Goal: Contribute content

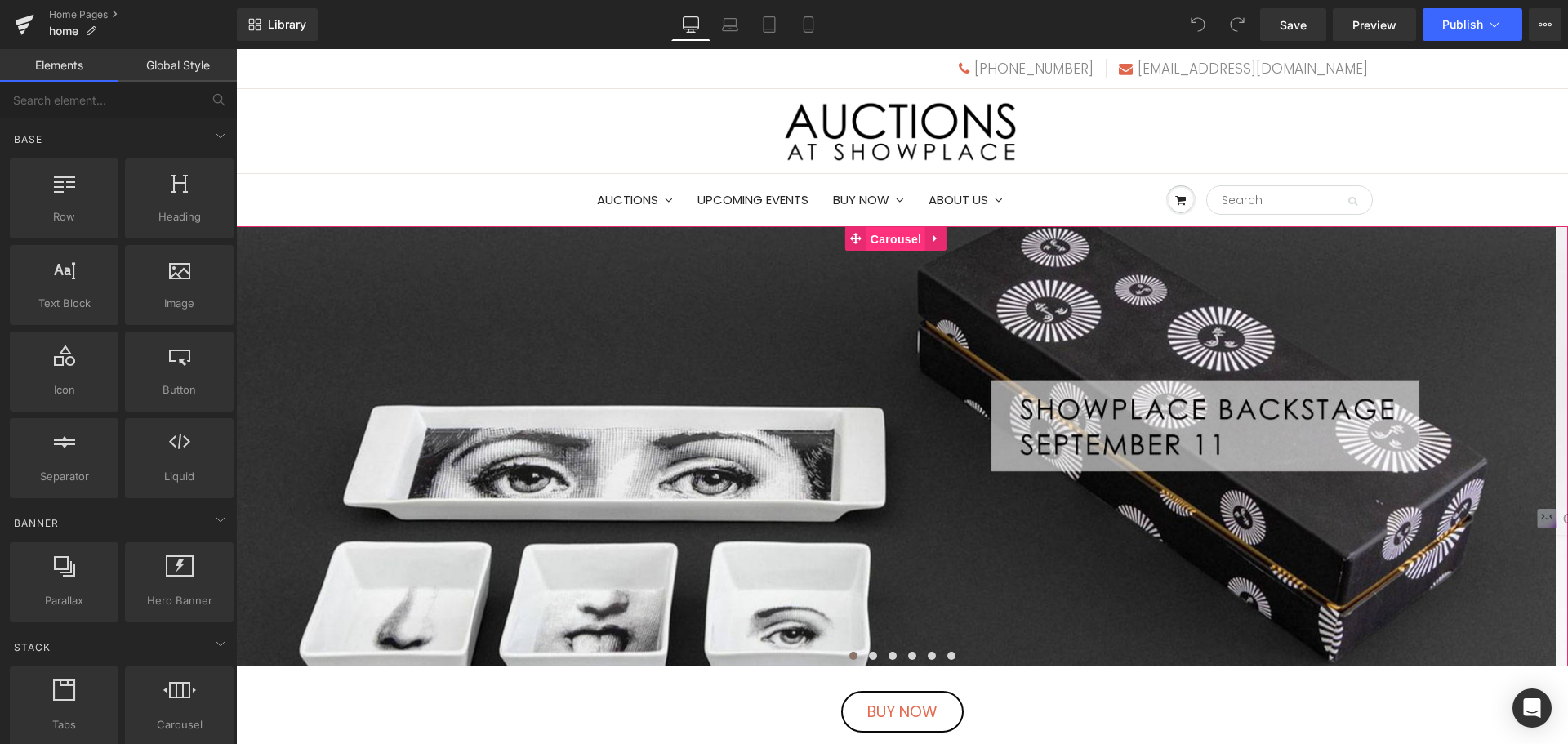
click at [898, 246] on span "Carousel" at bounding box center [895, 239] width 59 height 25
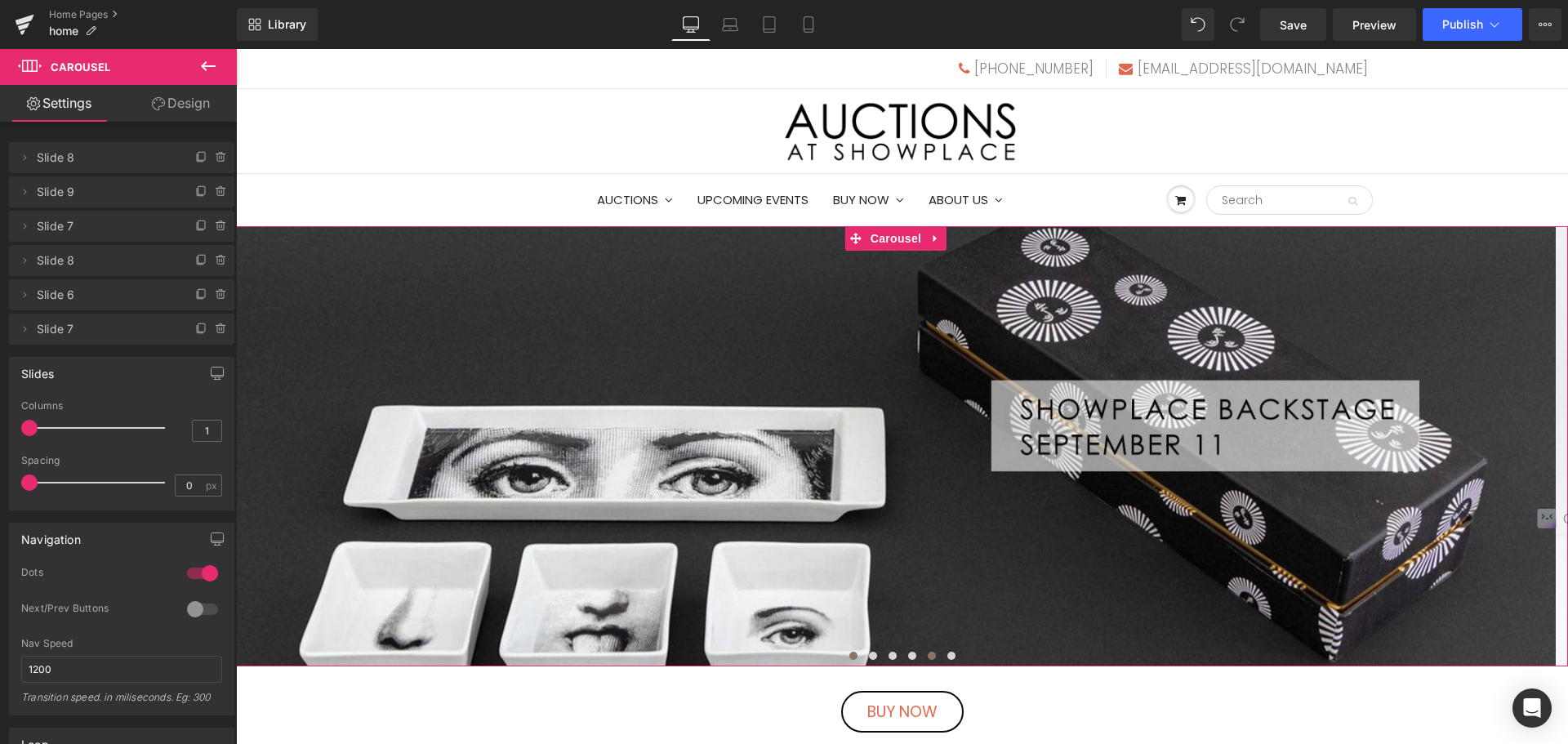
click at [925, 650] on button at bounding box center [932, 656] width 20 height 16
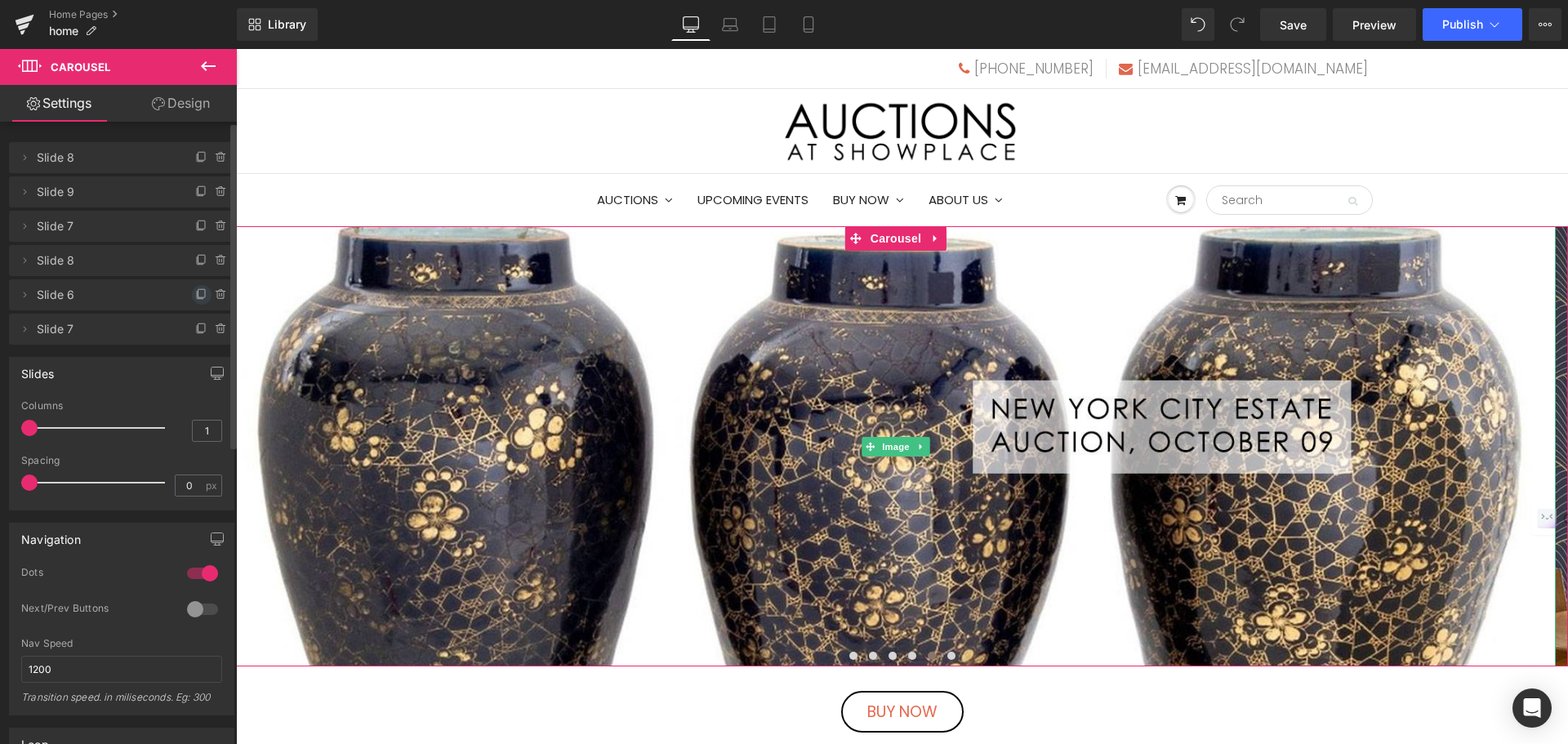
click at [197, 294] on icon at bounding box center [200, 295] width 7 height 7
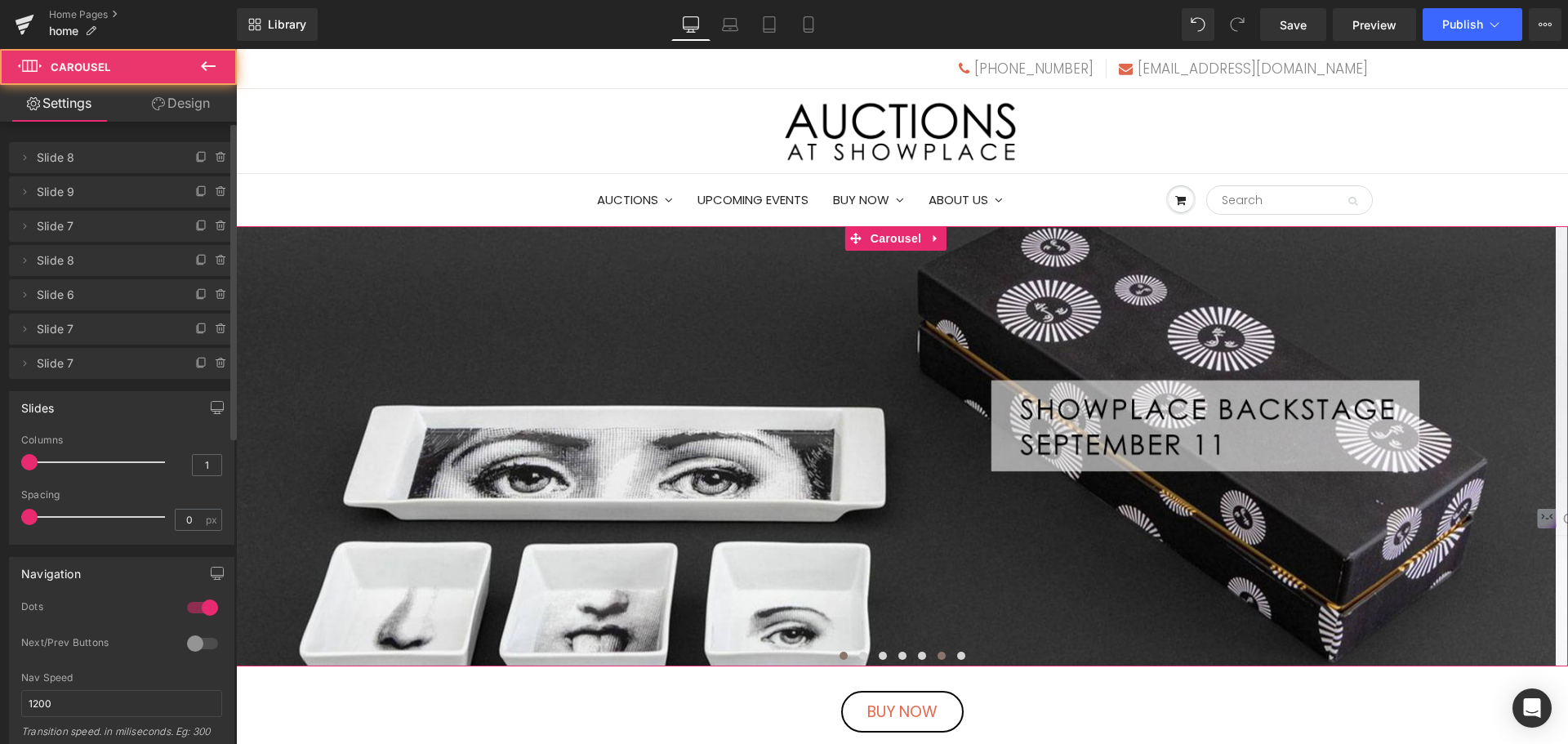
click at [932, 657] on button at bounding box center [941, 656] width 20 height 16
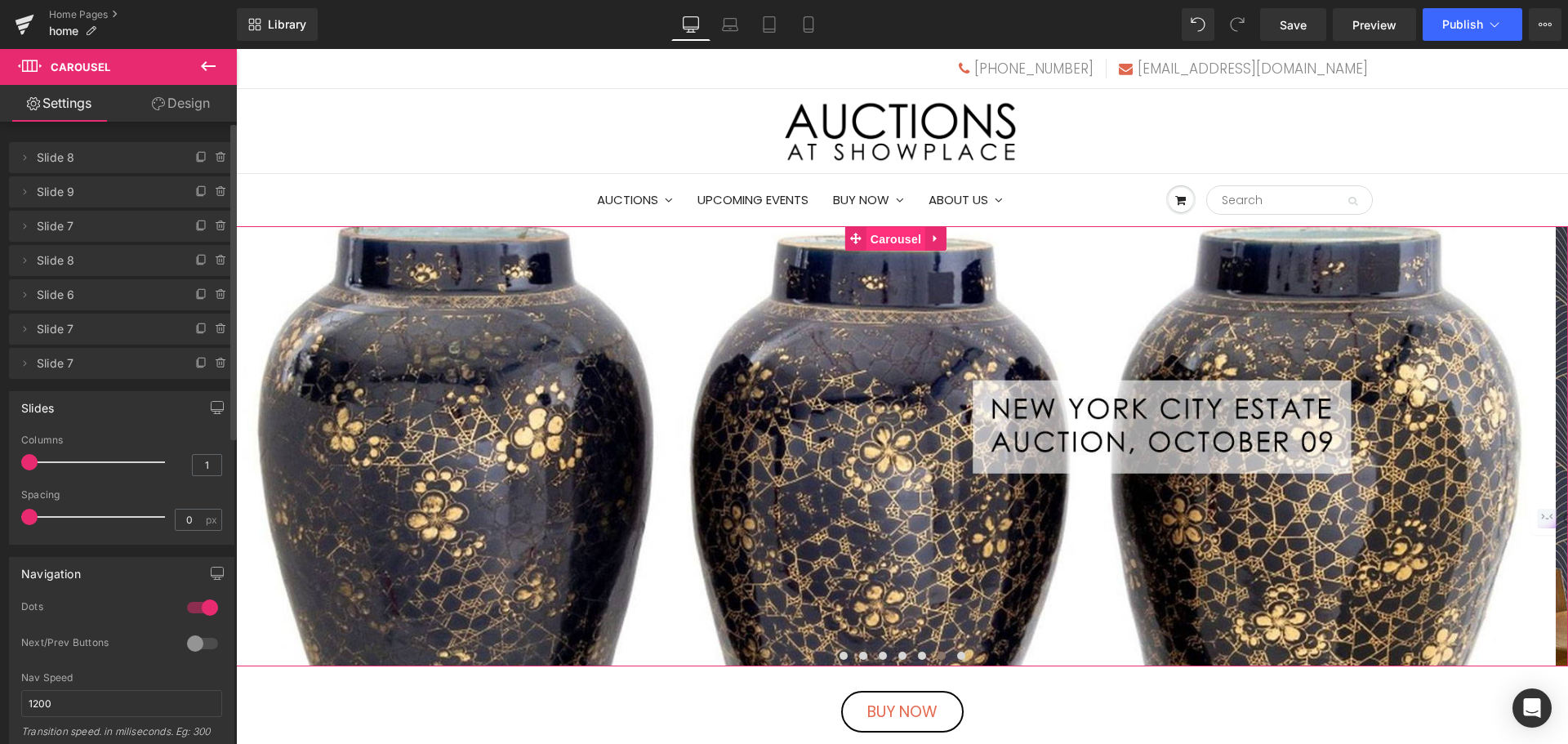
click at [892, 243] on span "Carousel" at bounding box center [895, 239] width 59 height 25
click at [891, 441] on span "Image" at bounding box center [896, 447] width 35 height 20
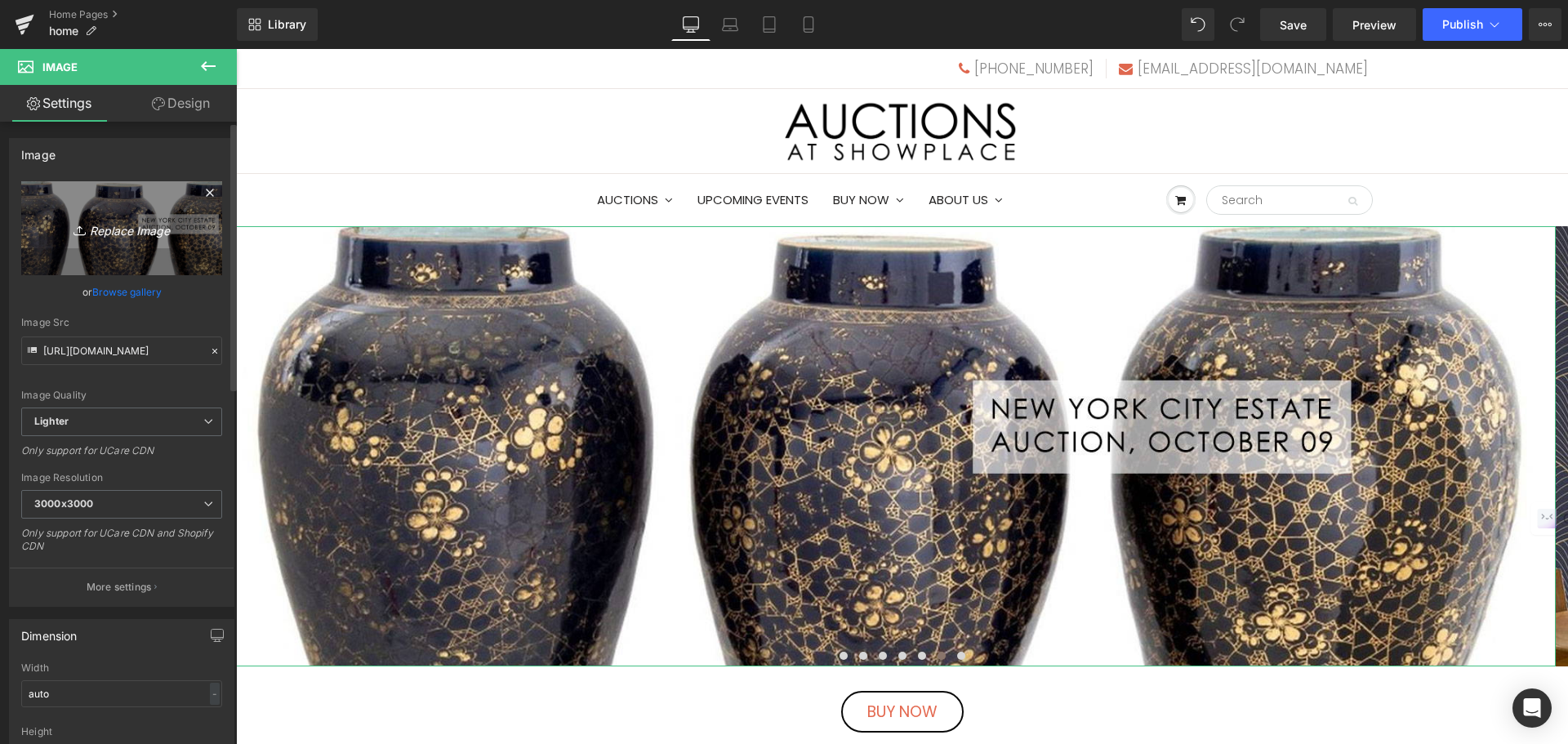
click at [143, 206] on link "Replace Image" at bounding box center [122, 228] width 201 height 94
click at [148, 231] on icon "Replace Image" at bounding box center [121, 228] width 130 height 21
type input "C:\fakepath\OCTOBER16S.jpg"
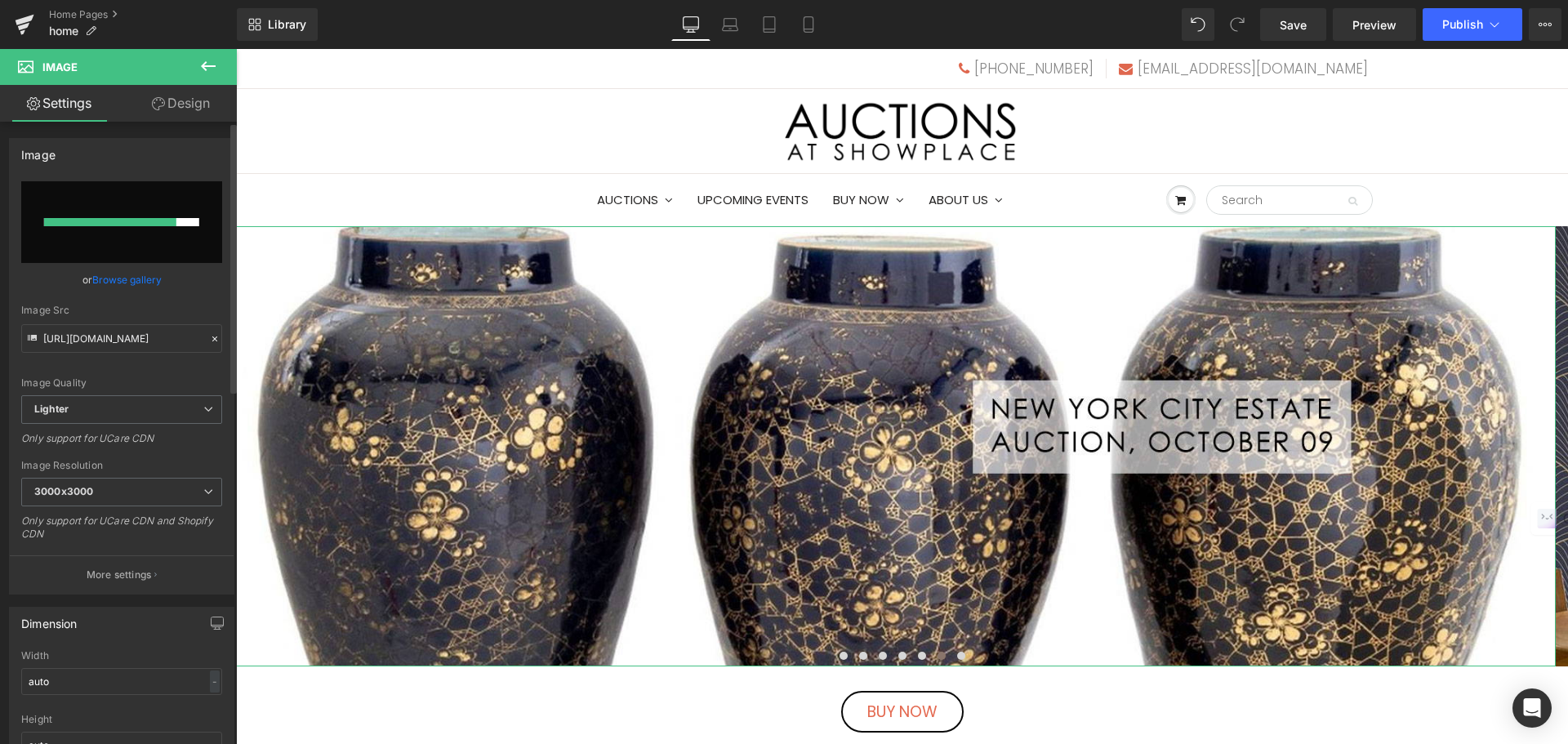
click at [143, 284] on link "Browse gallery" at bounding box center [127, 280] width 69 height 29
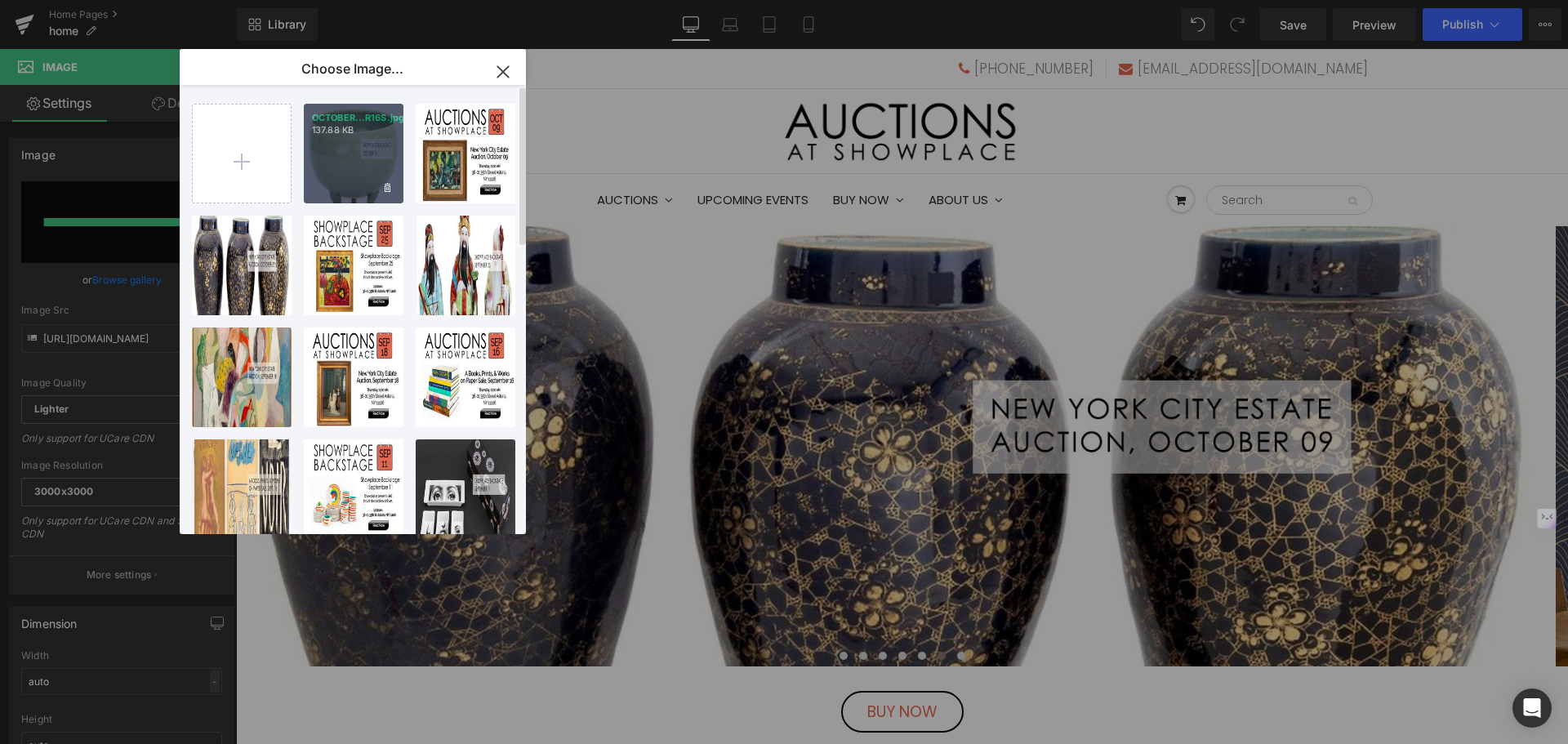
click at [328, 163] on div "OCTOBER...R16S.jpg 137.88 KB" at bounding box center [353, 153] width 100 height 100
type input "https://ucarecdn.com/660ce655-aae0-4ebe-a7bd-a47d6a731b12/-/format/auto/-/previ…"
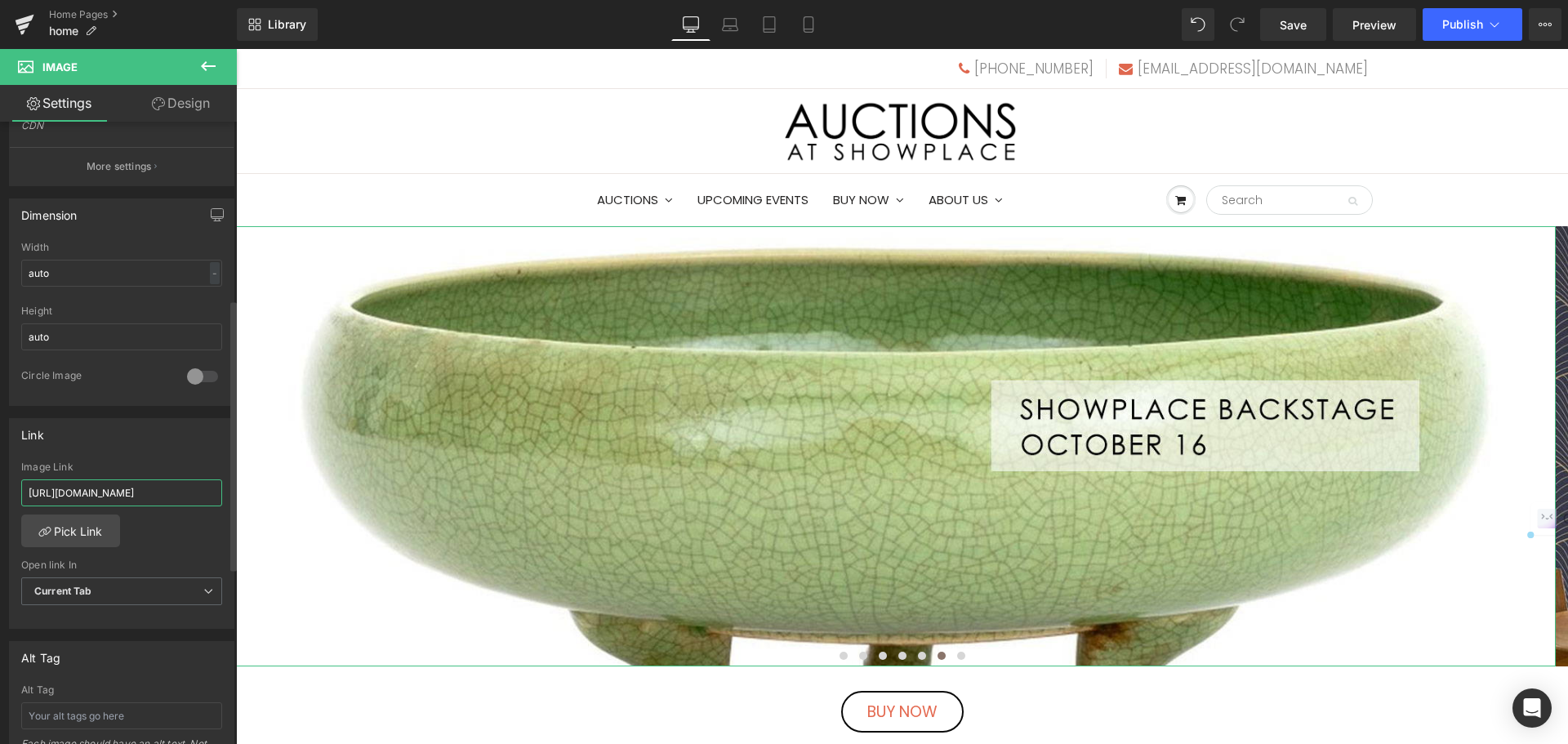
scroll to position [0, 265]
drag, startPoint x: 28, startPoint y: 490, endPoint x: 216, endPoint y: 498, distance: 188.2
click at [216, 498] on div "https://auctions.nyshowplace.com/auctions/4-HY3HI3/new-york-city-estate-auction…" at bounding box center [121, 545] width 223 height 167
paste input "I1QUSW/showplace-backstage-auction-october-16"
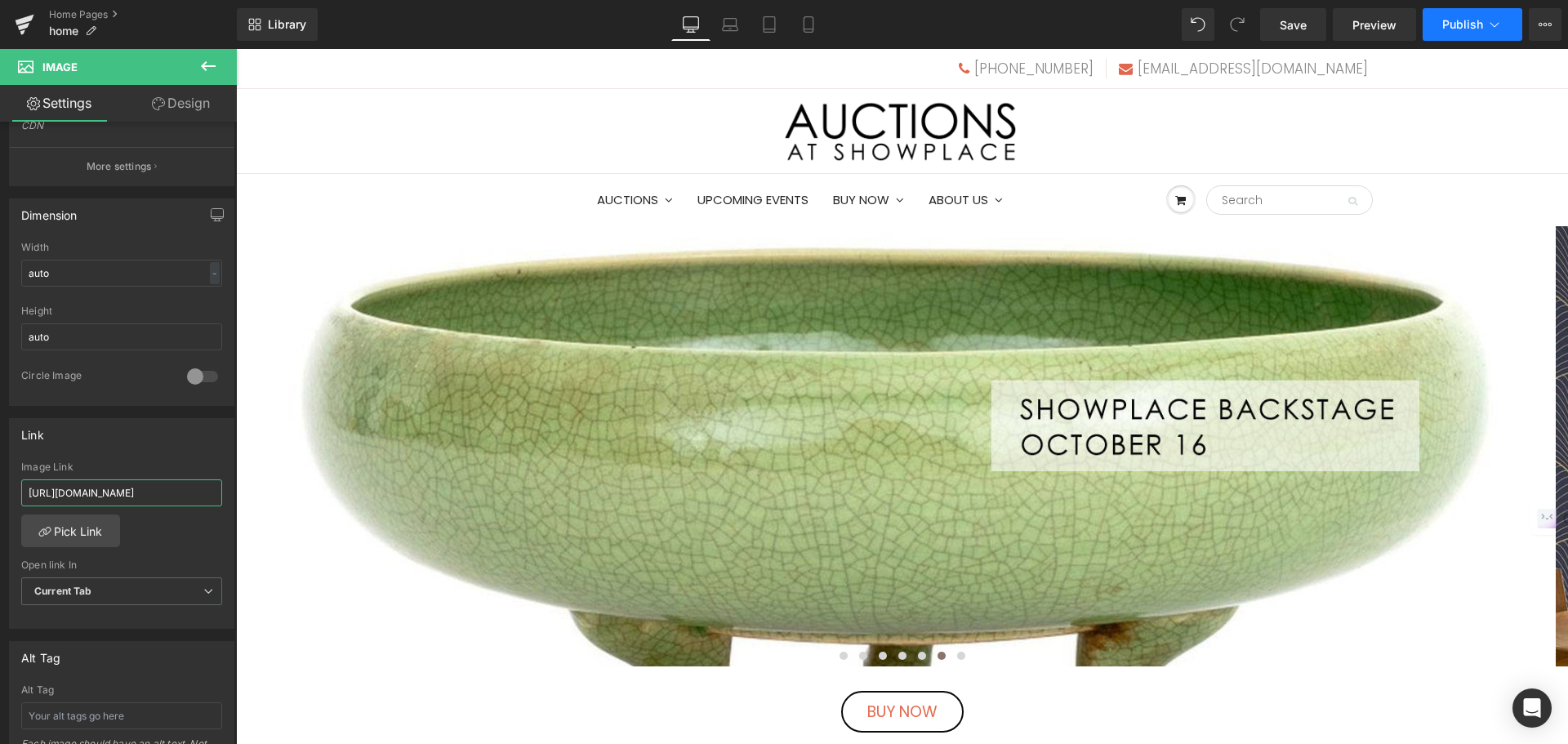
type input "https://auctions.nyshowplace.com/auctions/4-I1QUSW/showplace-backstage-auction-…"
click at [1467, 25] on span "Publish" at bounding box center [1462, 25] width 41 height 13
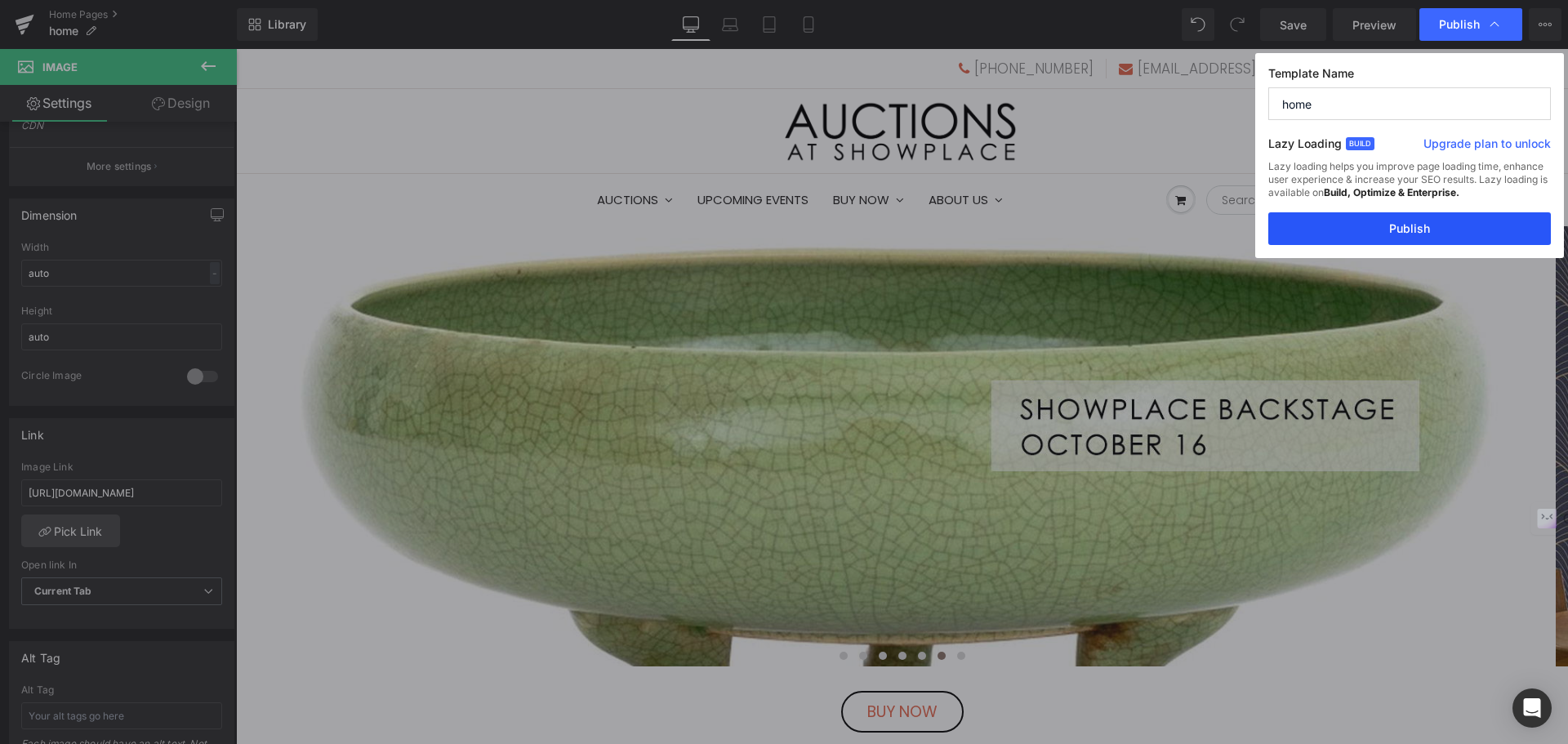
click at [1430, 228] on button "Publish" at bounding box center [1409, 229] width 283 height 33
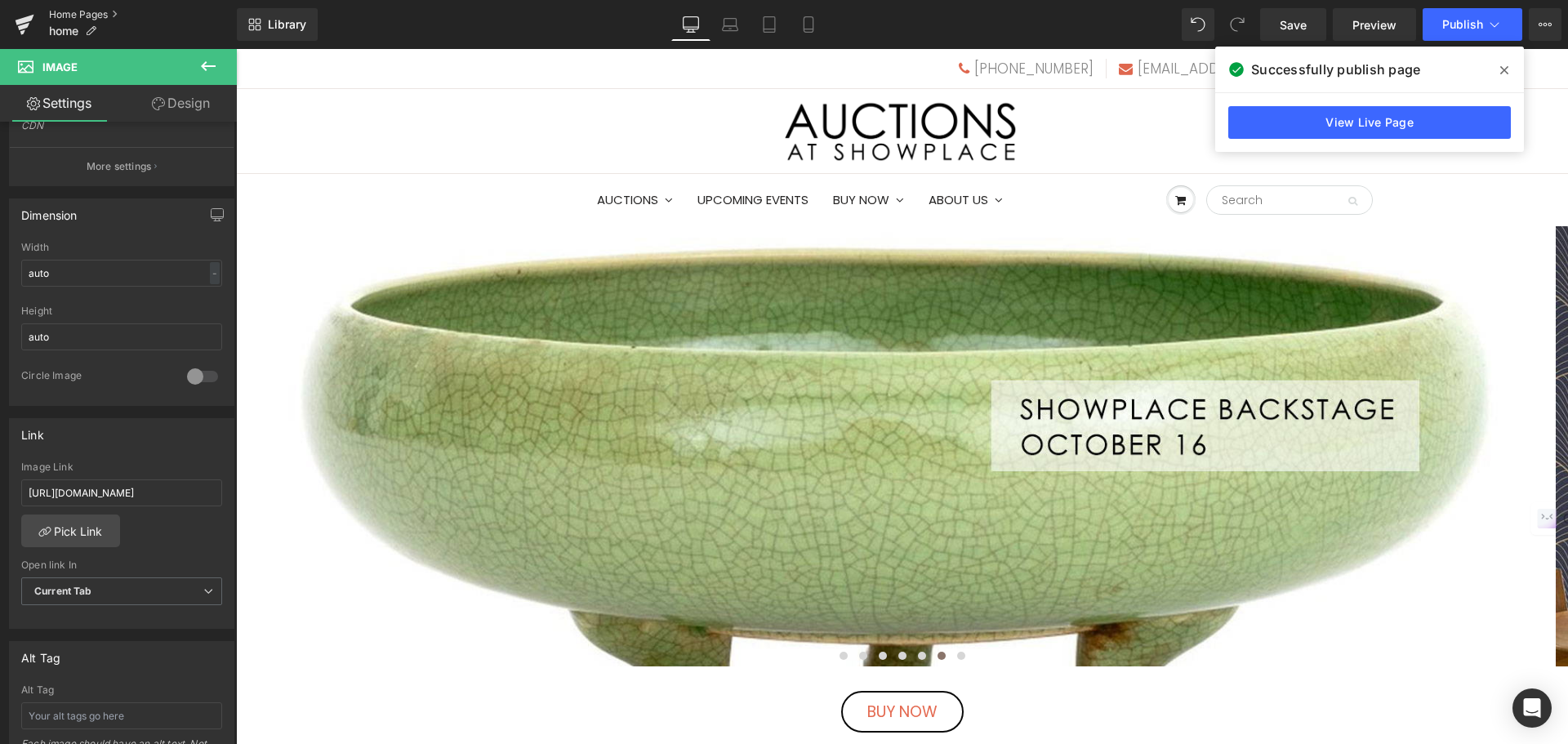
click at [75, 17] on link "Home Pages" at bounding box center [143, 15] width 188 height 13
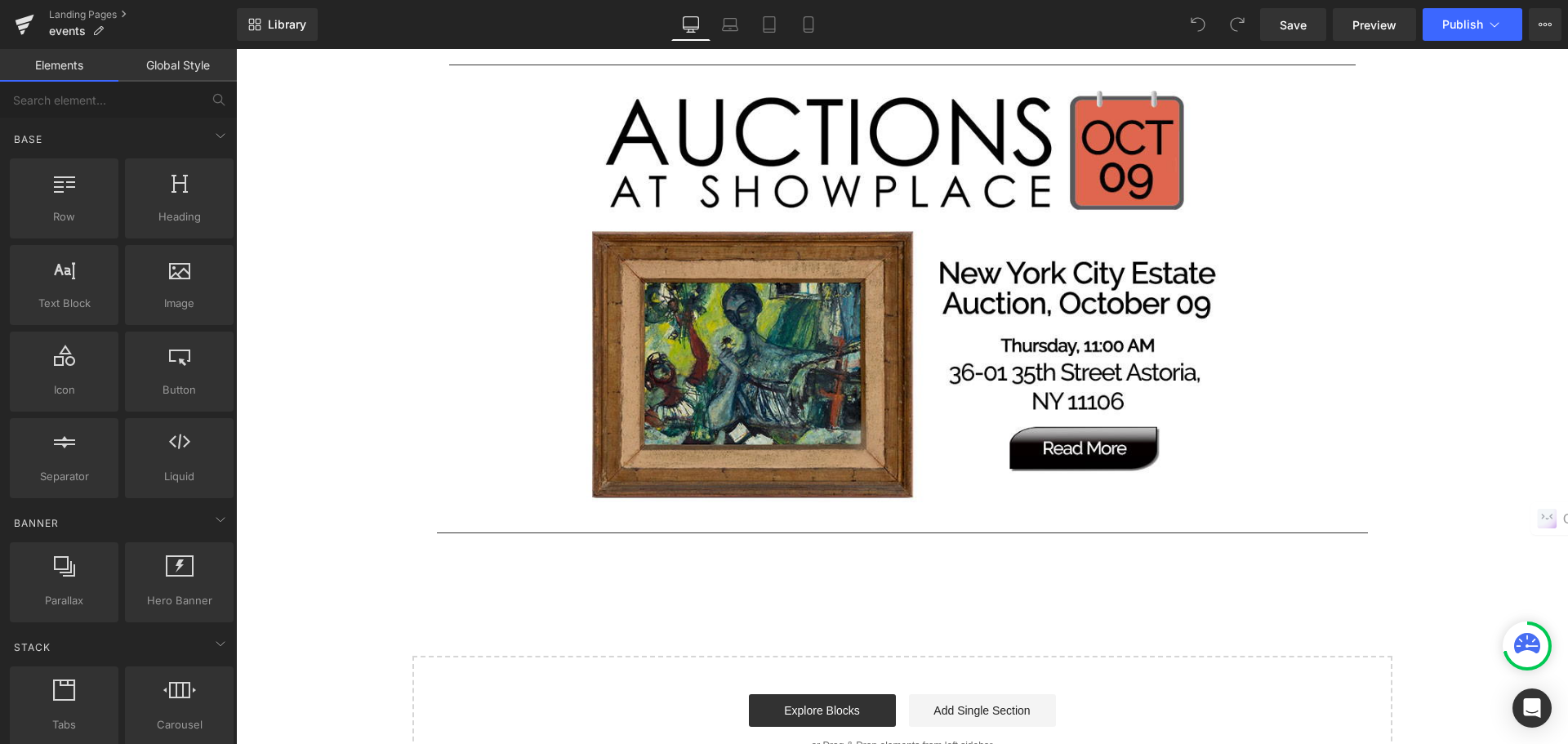
scroll to position [3023, 0]
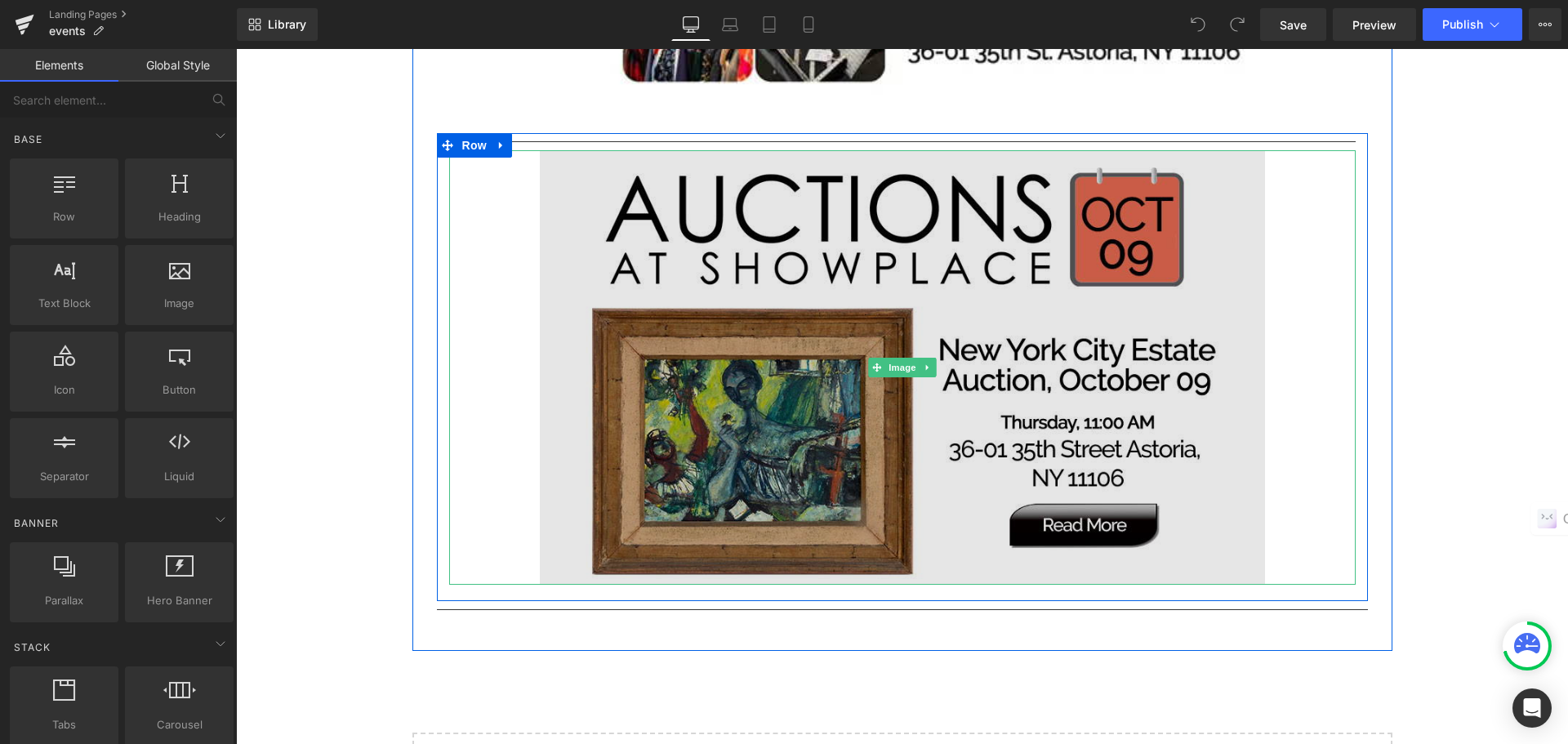
click at [735, 282] on img at bounding box center [903, 368] width 725 height 436
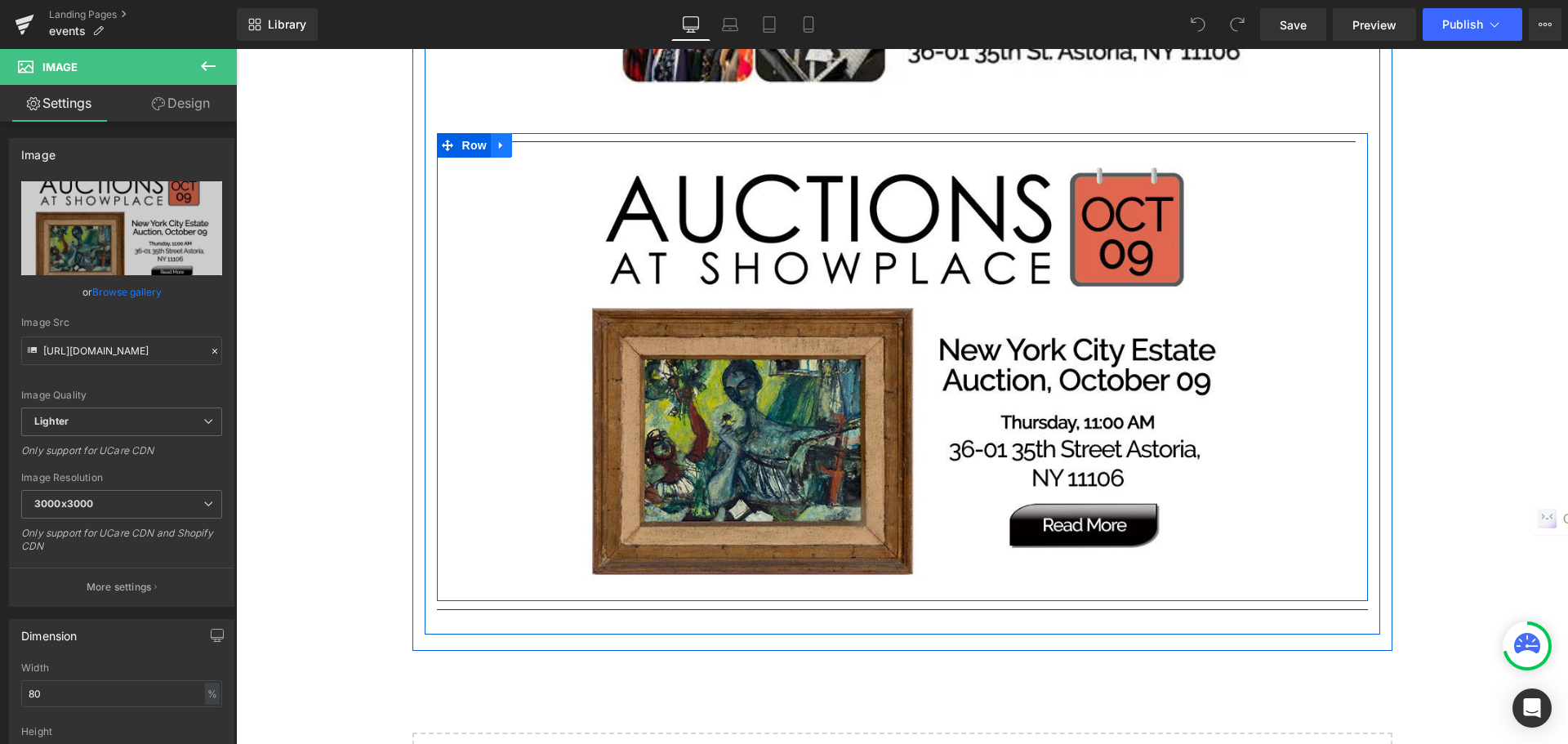
click at [499, 147] on icon at bounding box center [500, 144] width 3 height 7
click at [517, 144] on icon at bounding box center [523, 145] width 12 height 12
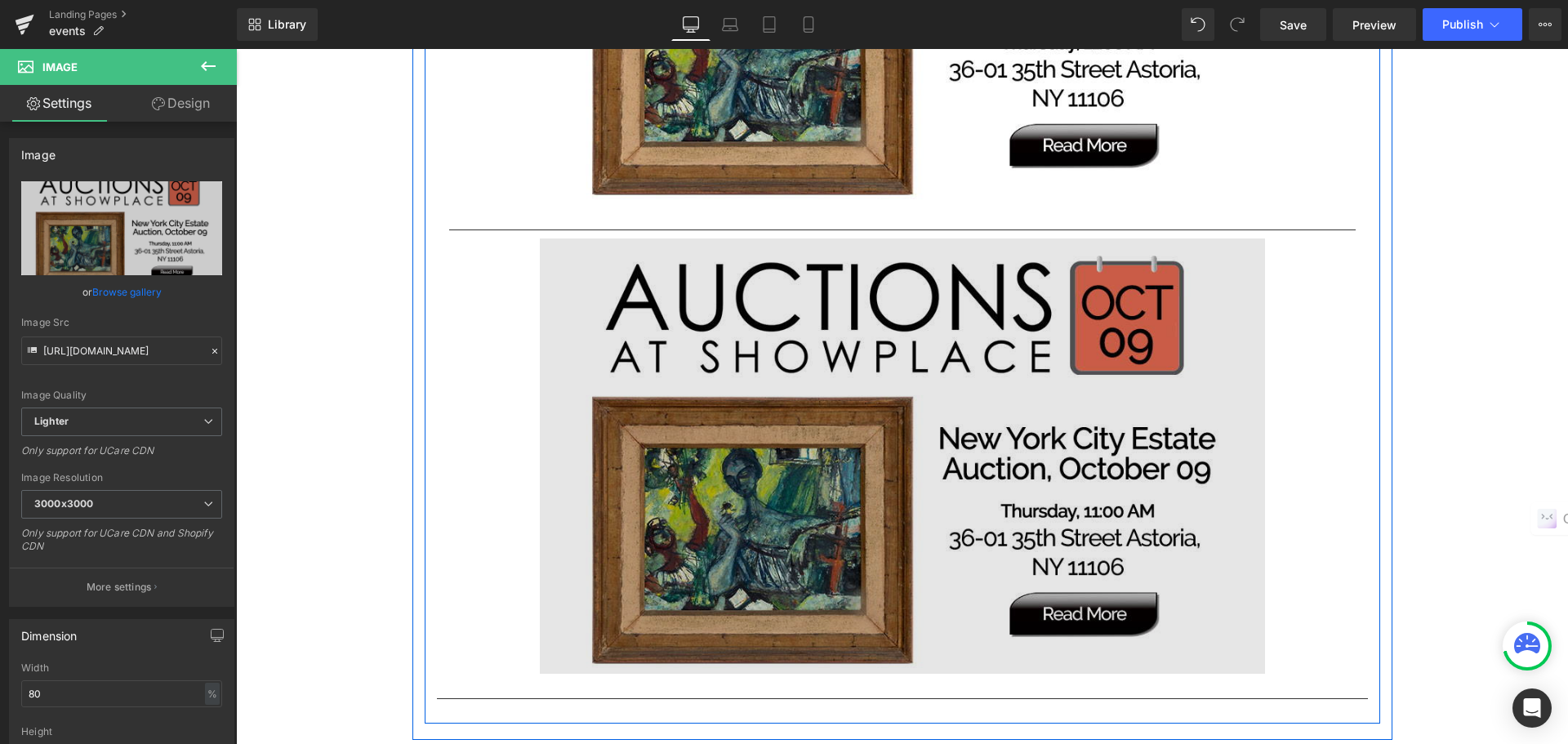
scroll to position [3510, 0]
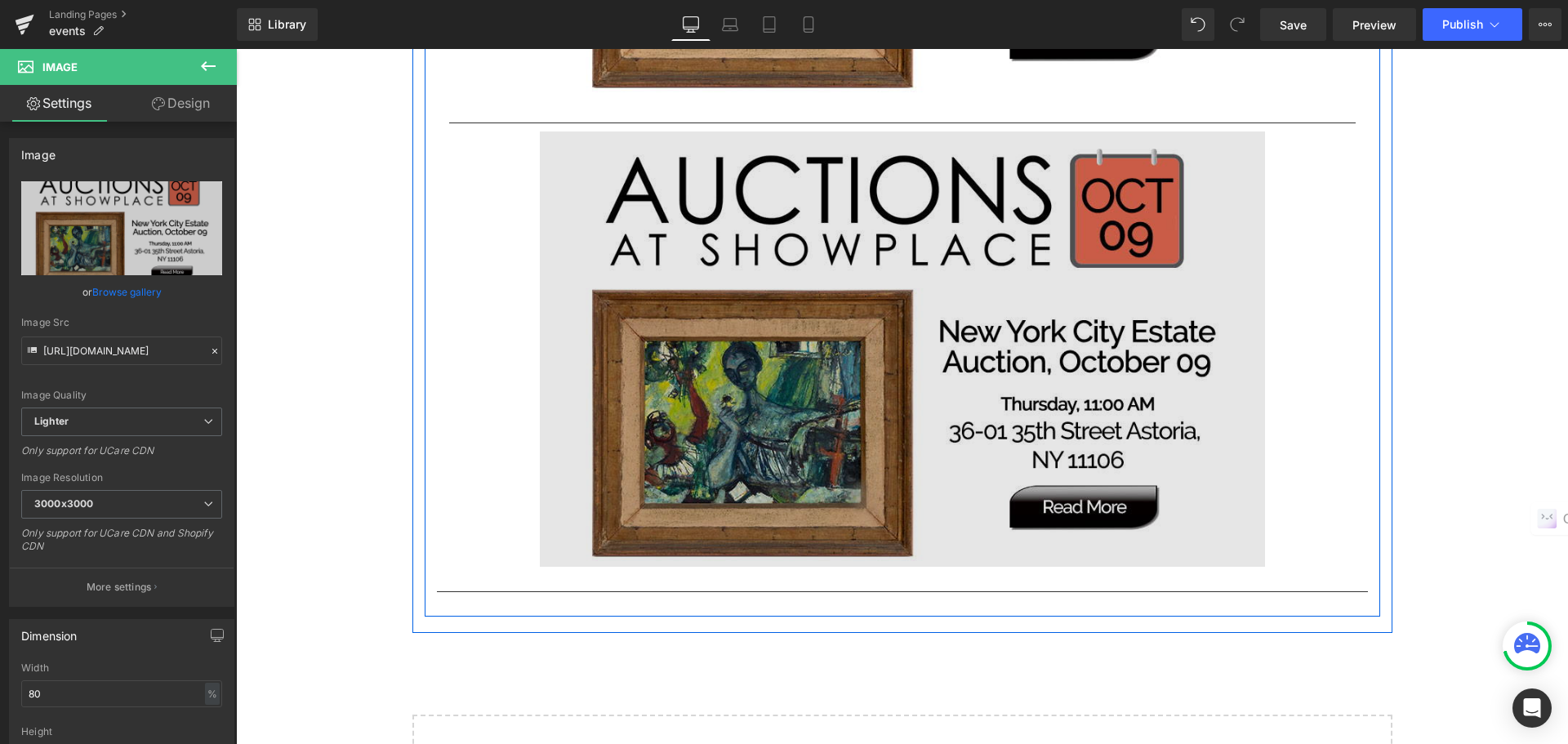
click at [707, 308] on img at bounding box center [903, 349] width 725 height 436
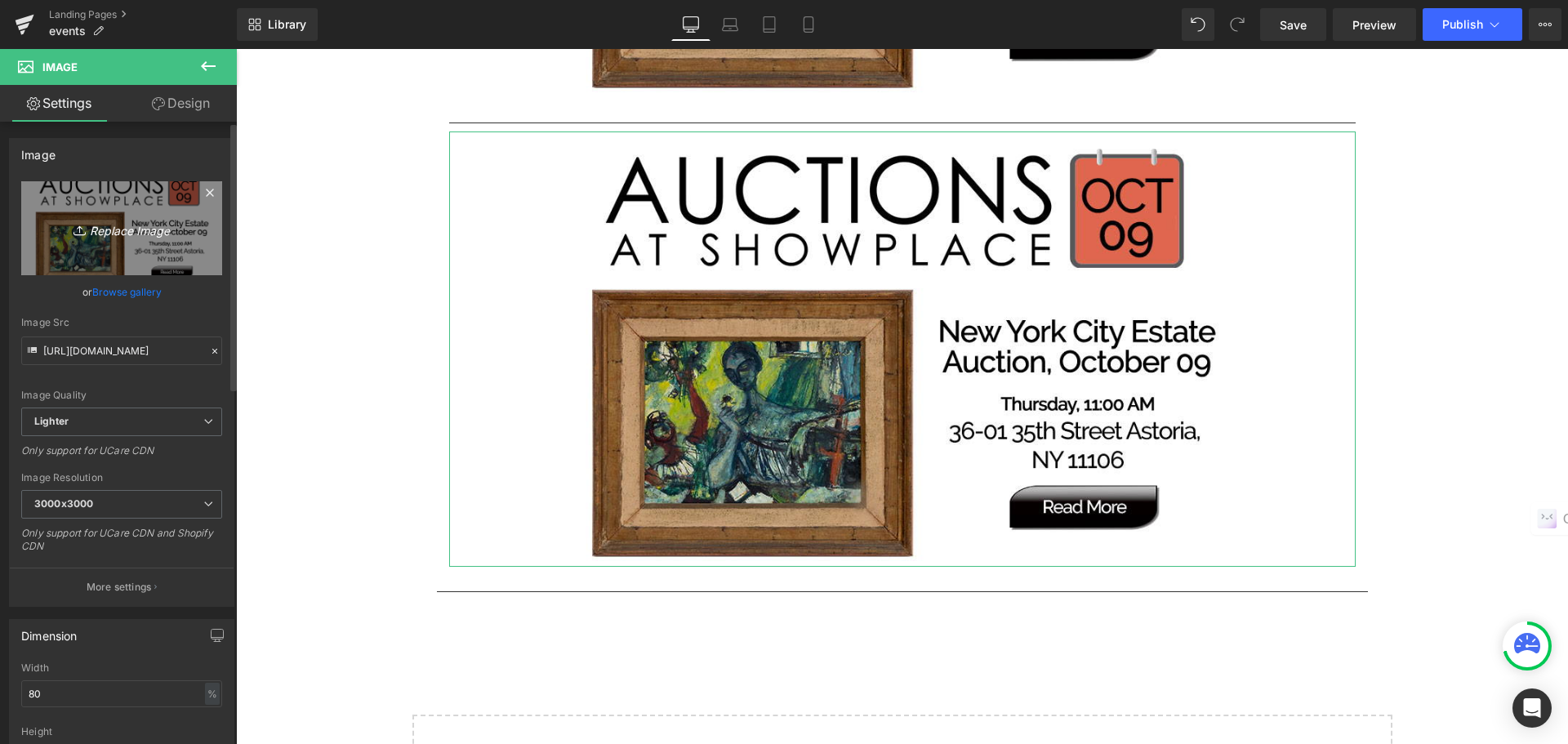
click at [148, 230] on icon "Replace Image" at bounding box center [121, 228] width 130 height 21
type input "C:\fakepath\OCTOBER16e.jpg"
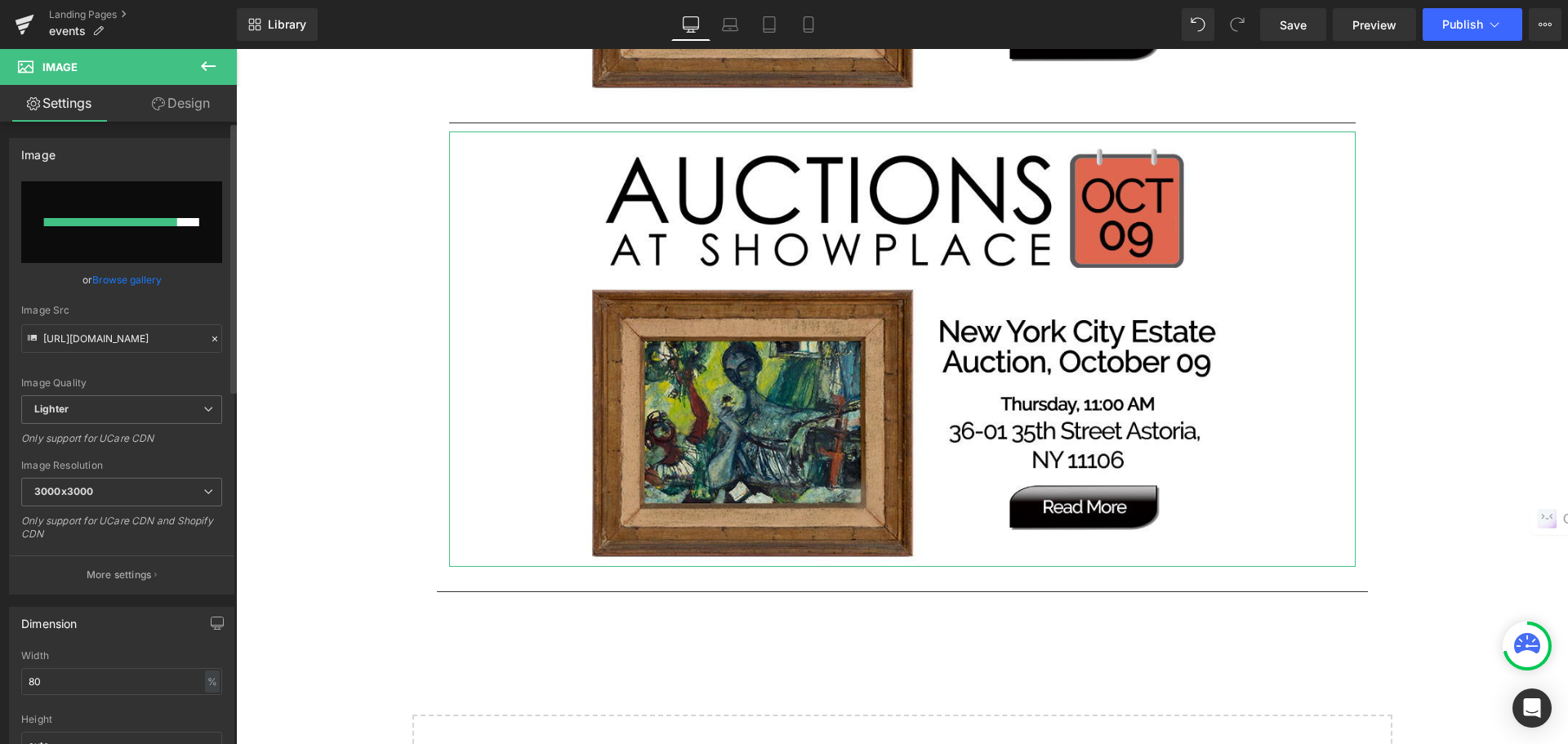
click at [119, 274] on link "Browse gallery" at bounding box center [127, 280] width 69 height 29
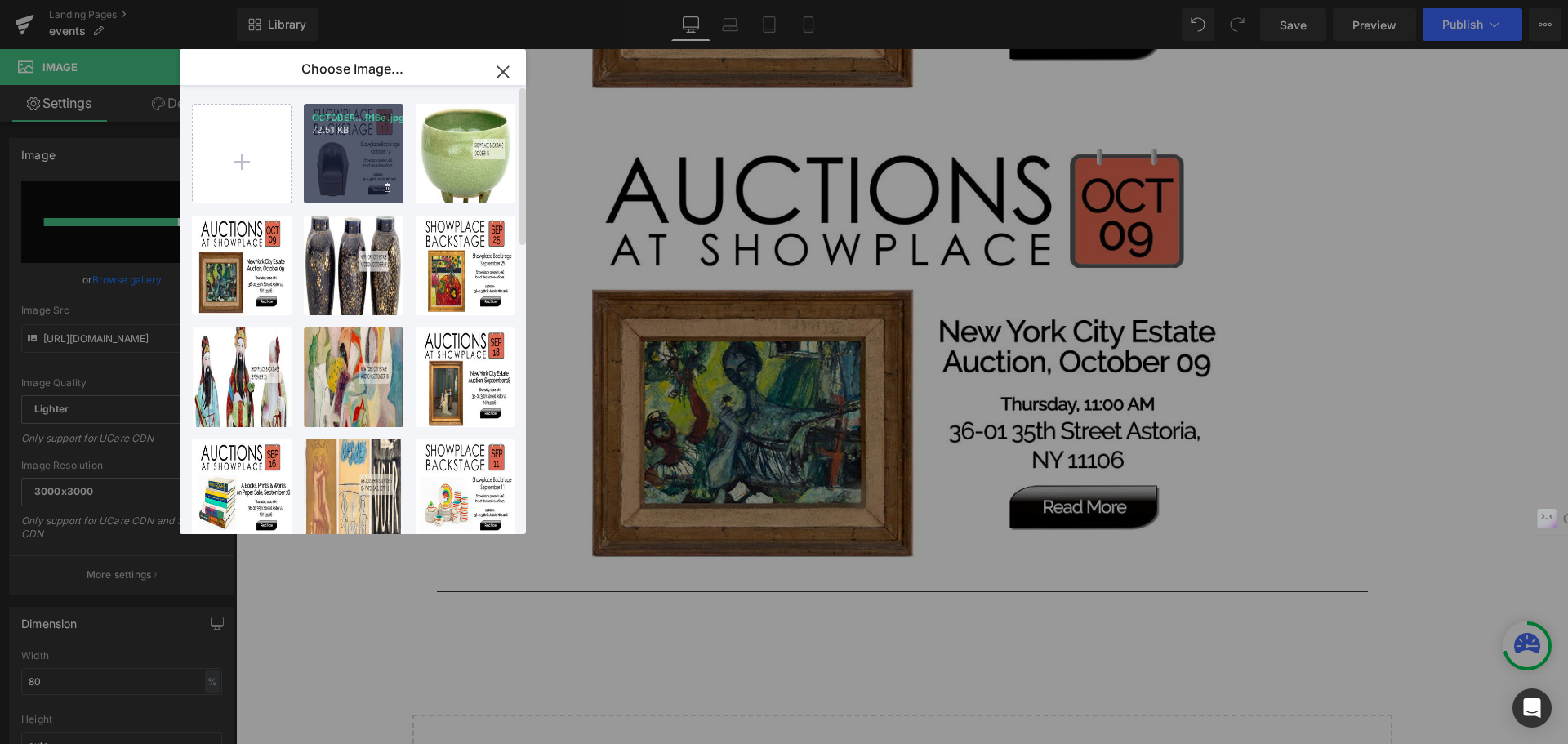
click at [337, 155] on div "OCTOBER...R16e.jpg 72.51 KB" at bounding box center [353, 153] width 100 height 100
type input "[URL][DOMAIN_NAME]"
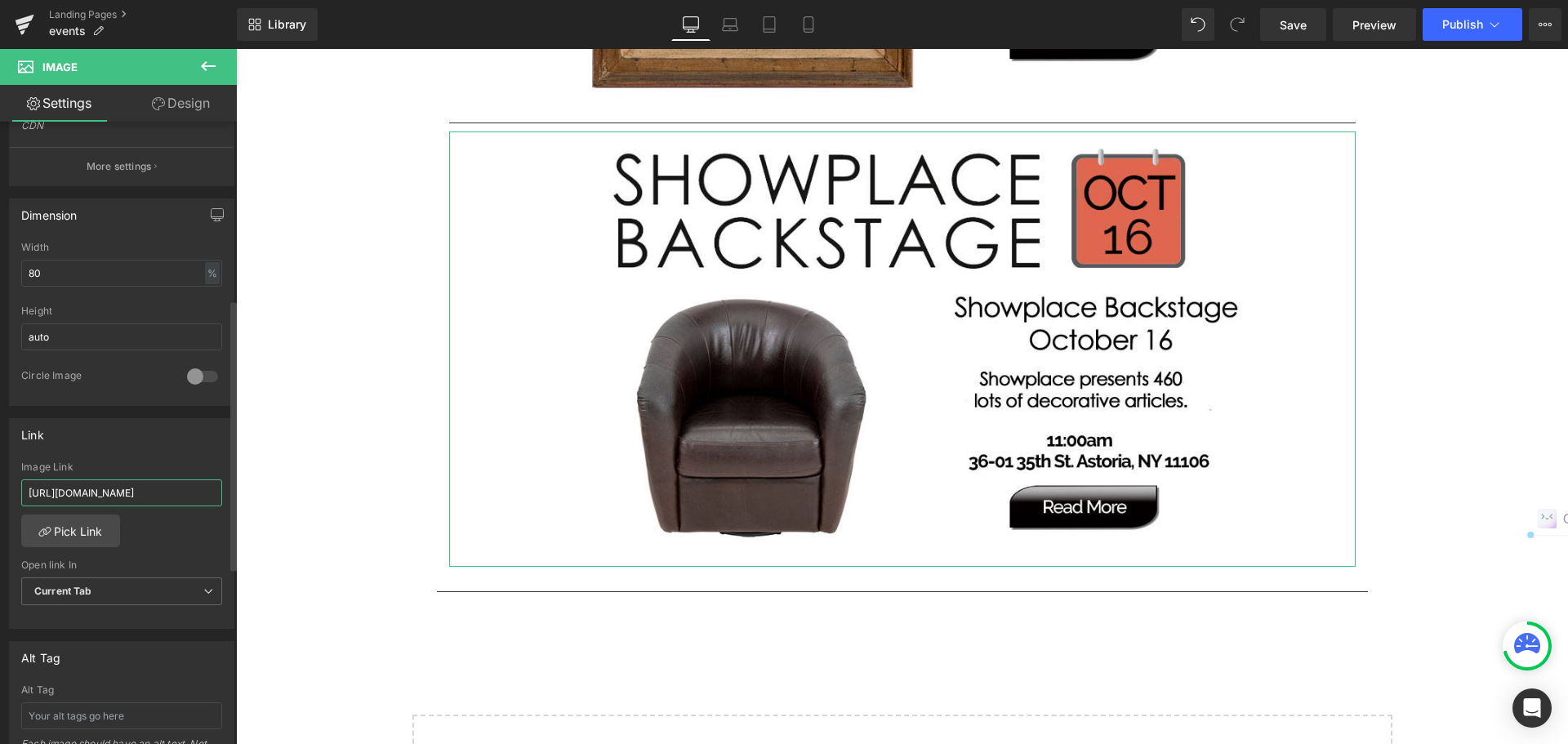
scroll to position [0, 265]
drag, startPoint x: 29, startPoint y: 499, endPoint x: 219, endPoint y: 503, distance: 190.0
click at [219, 503] on div "[URL][DOMAIN_NAME] Image Link [URL][DOMAIN_NAME] Pick Link Current Tab New Tab …" at bounding box center [121, 545] width 223 height 167
paste input "I1QUSW/showplace-backstage-auction-october-16"
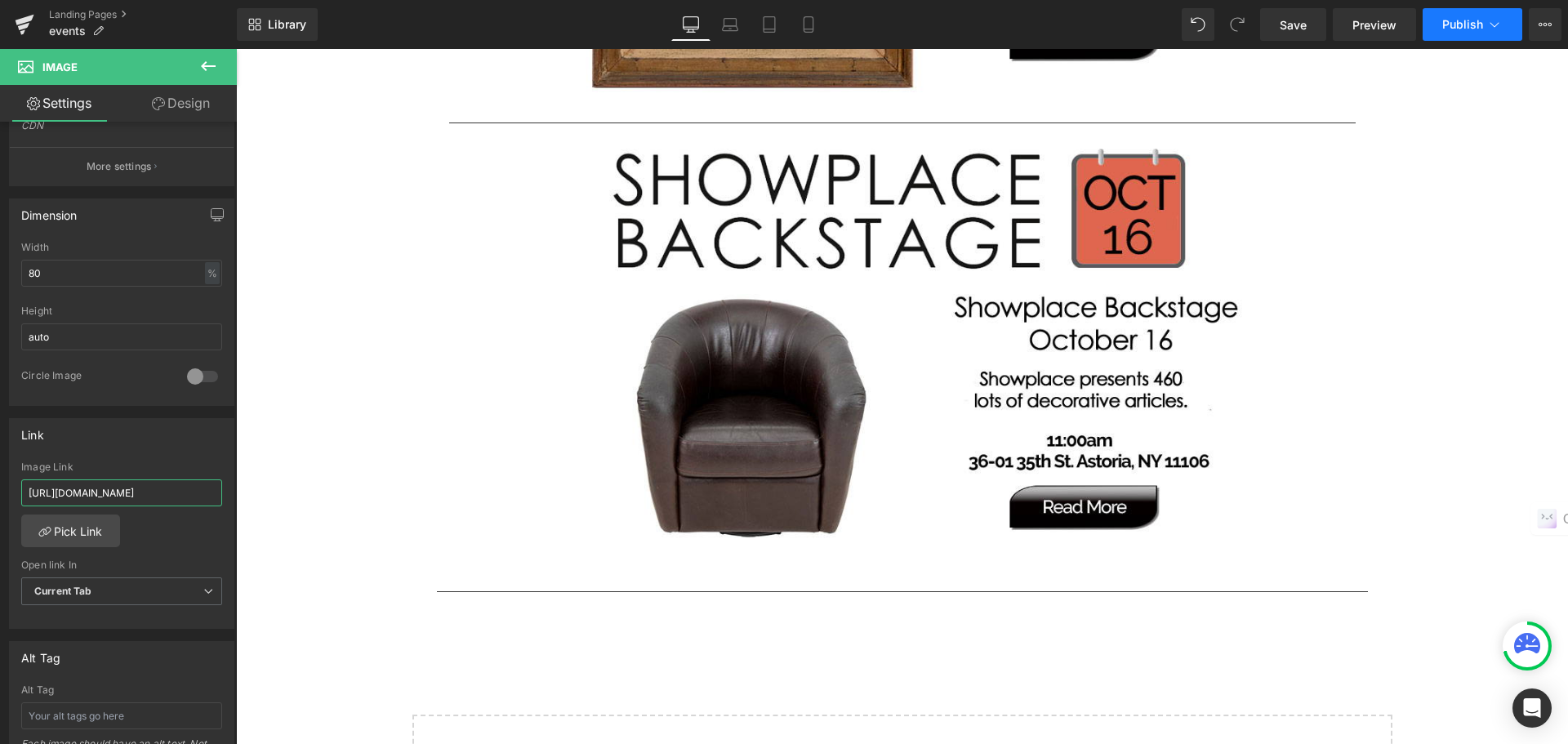
type input "[URL][DOMAIN_NAME]"
click at [1440, 30] on button "Publish" at bounding box center [1472, 25] width 100 height 33
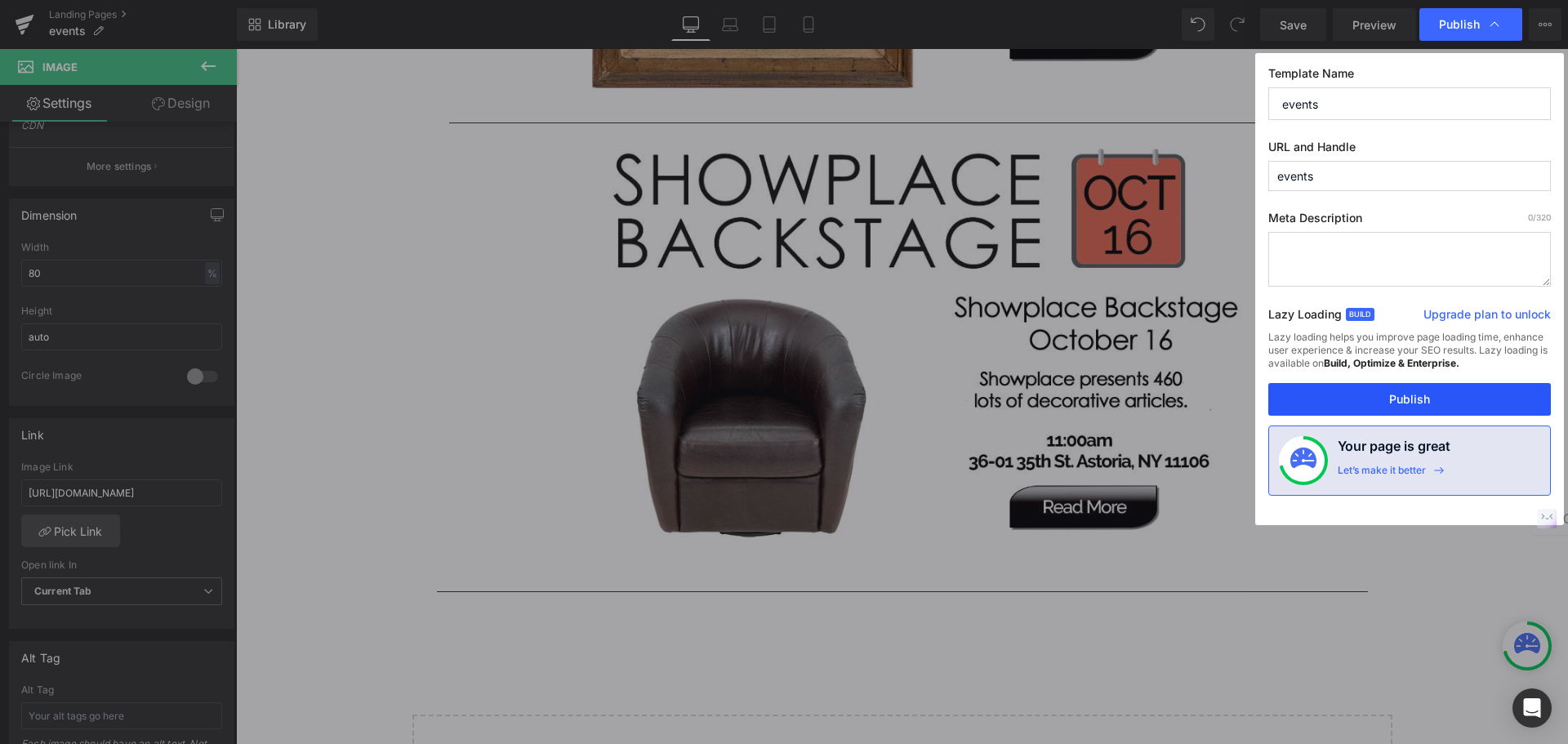
click at [1417, 389] on button "Publish" at bounding box center [1409, 400] width 283 height 33
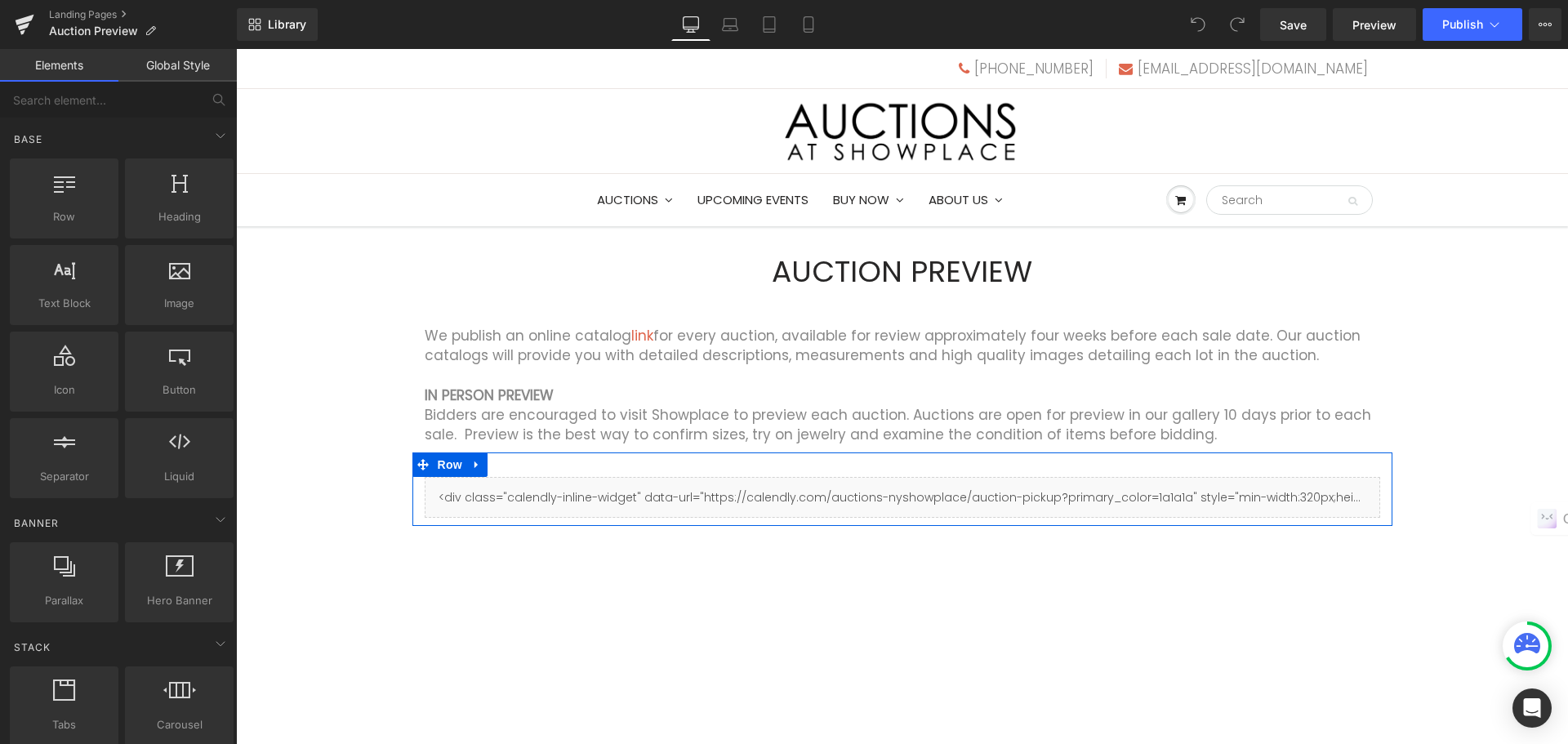
scroll to position [245, 0]
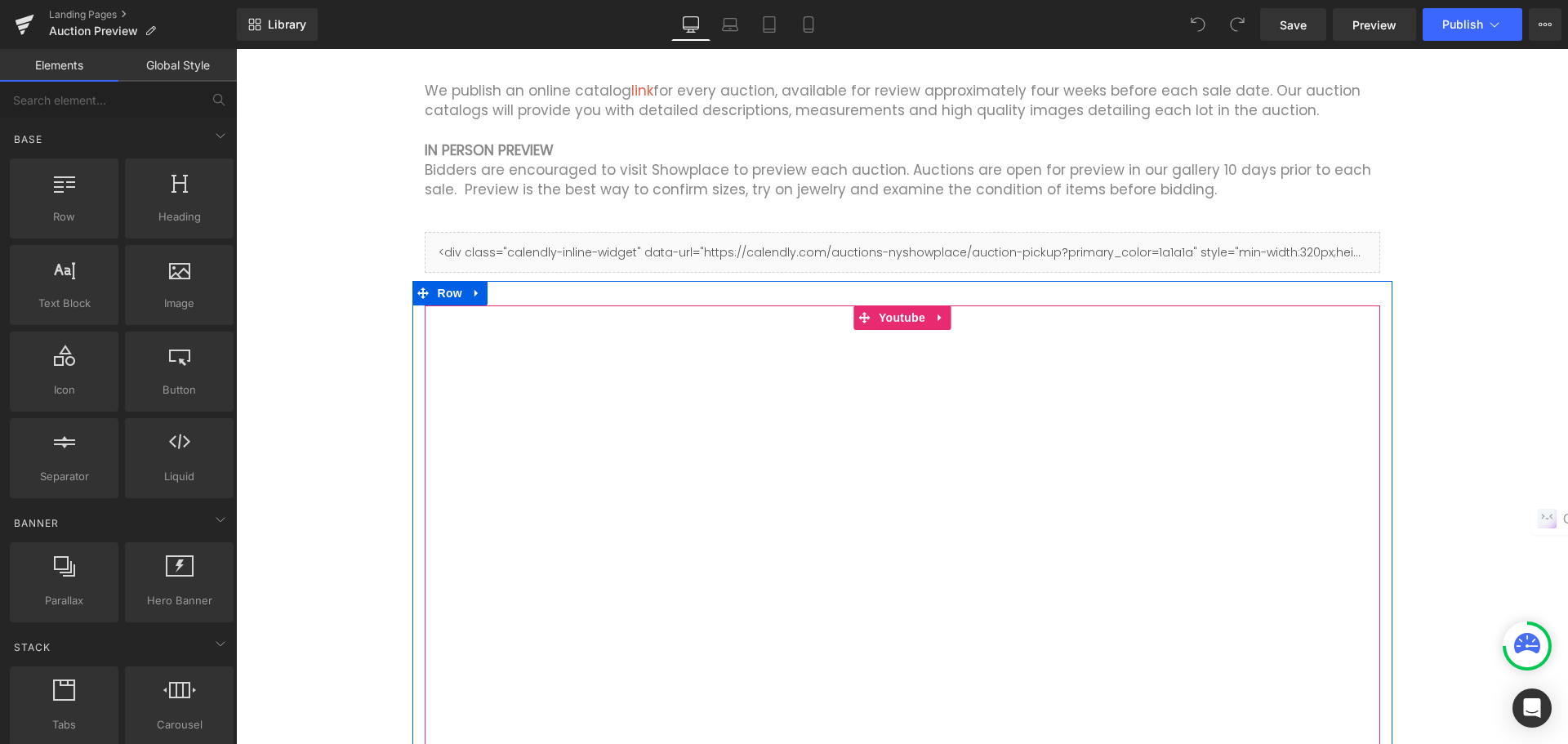
click at [897, 304] on div "Youtube Row" at bounding box center [902, 566] width 980 height 570
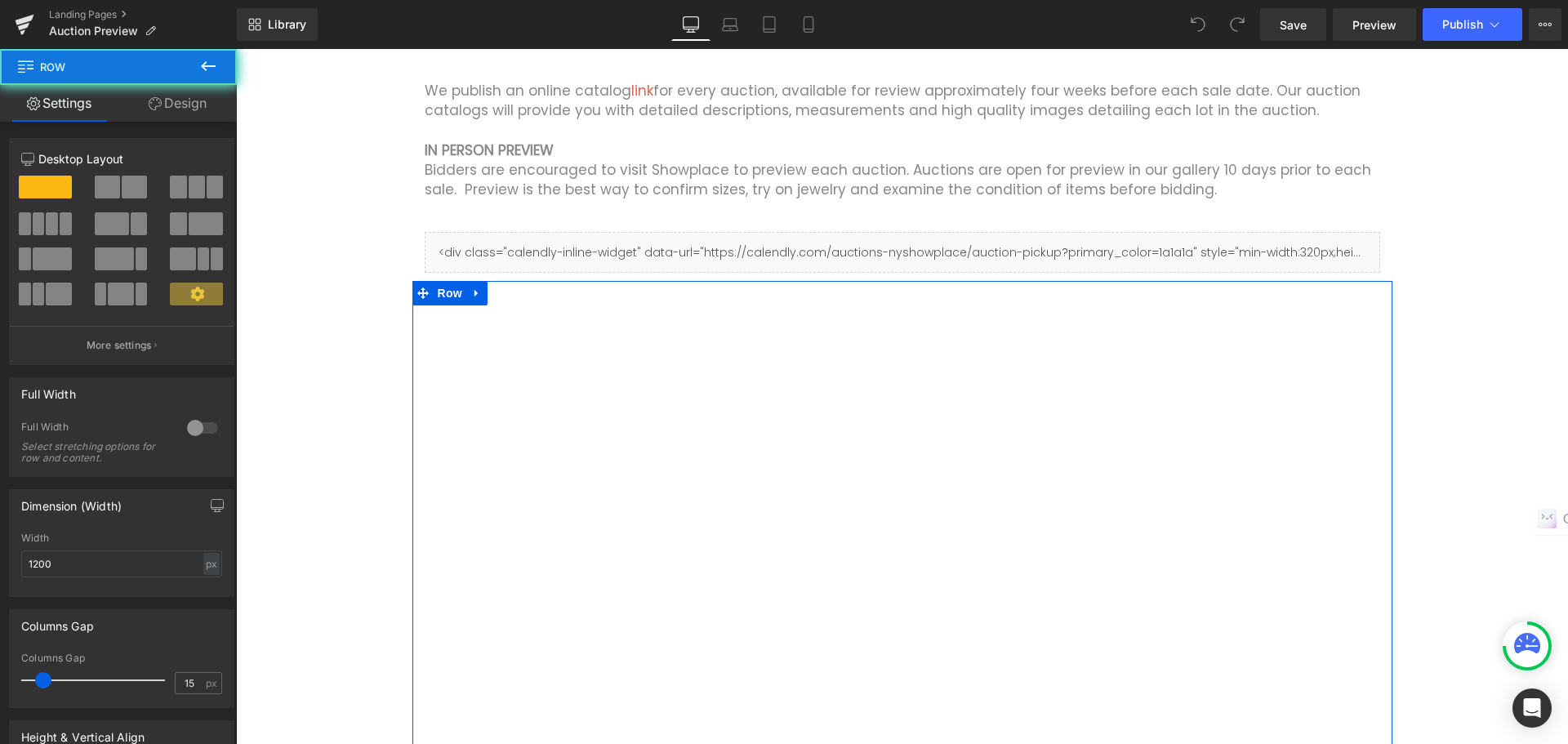
click at [898, 304] on div "Youtube Row" at bounding box center [902, 566] width 980 height 570
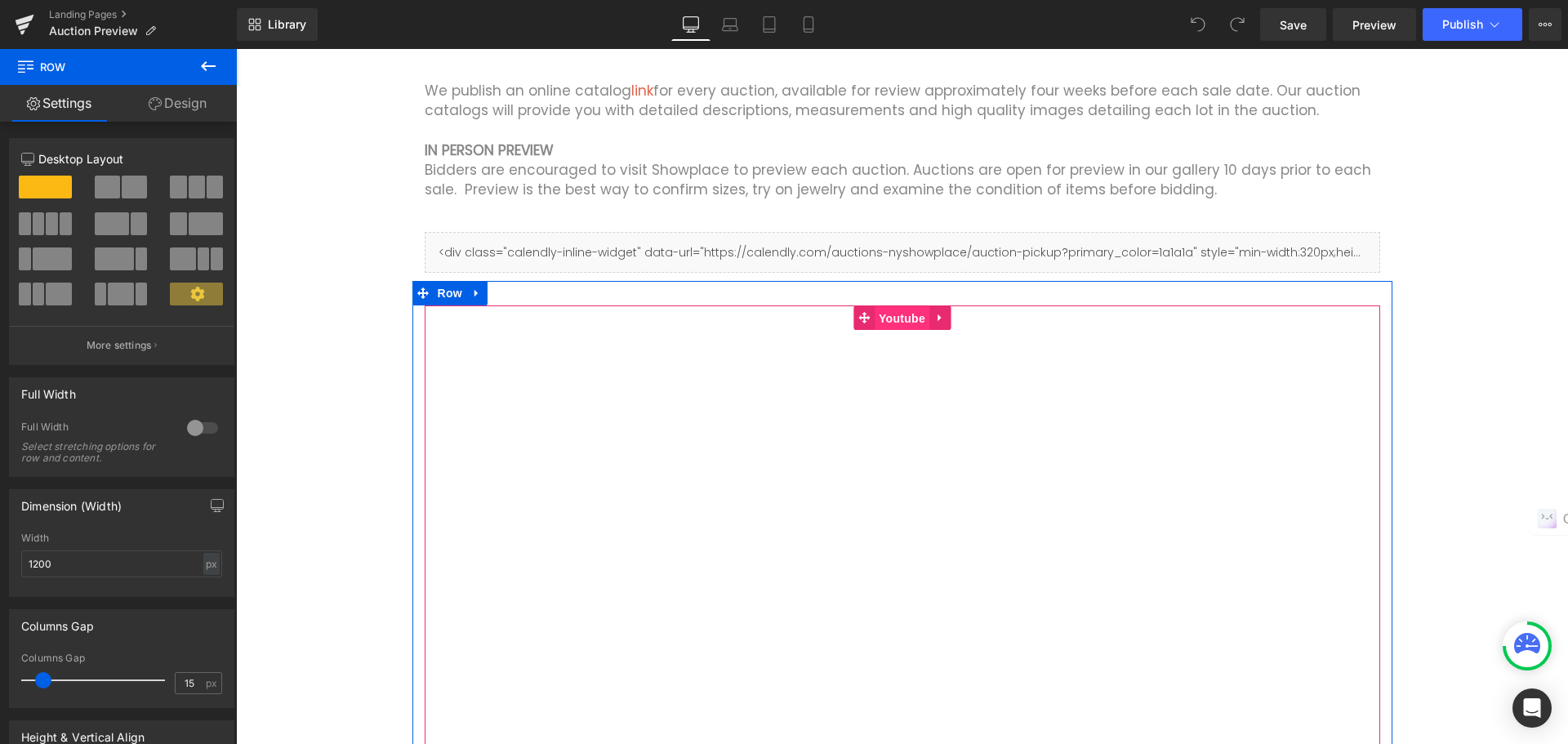
click at [892, 323] on span "Youtube" at bounding box center [902, 318] width 54 height 25
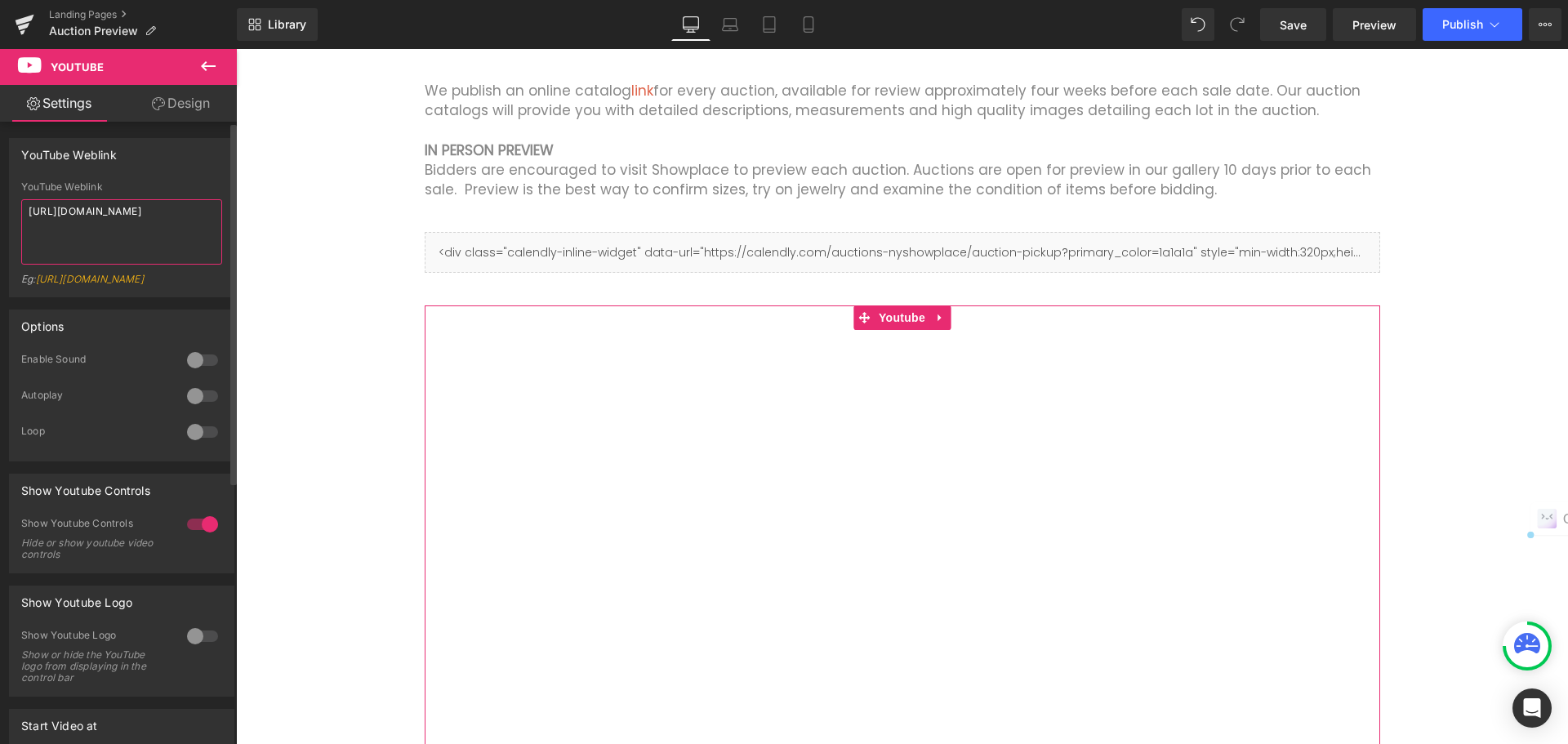
drag, startPoint x: 183, startPoint y: 209, endPoint x: 24, endPoint y: 212, distance: 159.0
click at [24, 212] on textarea "https://youtu.be/9H78rjXpBDI" at bounding box center [122, 232] width 201 height 65
paste textarea "0tcDj_MAlMk"
type textarea "https://youtu.be/0tcDj_MAlMk"
click at [1453, 21] on span "Publish" at bounding box center [1462, 25] width 41 height 13
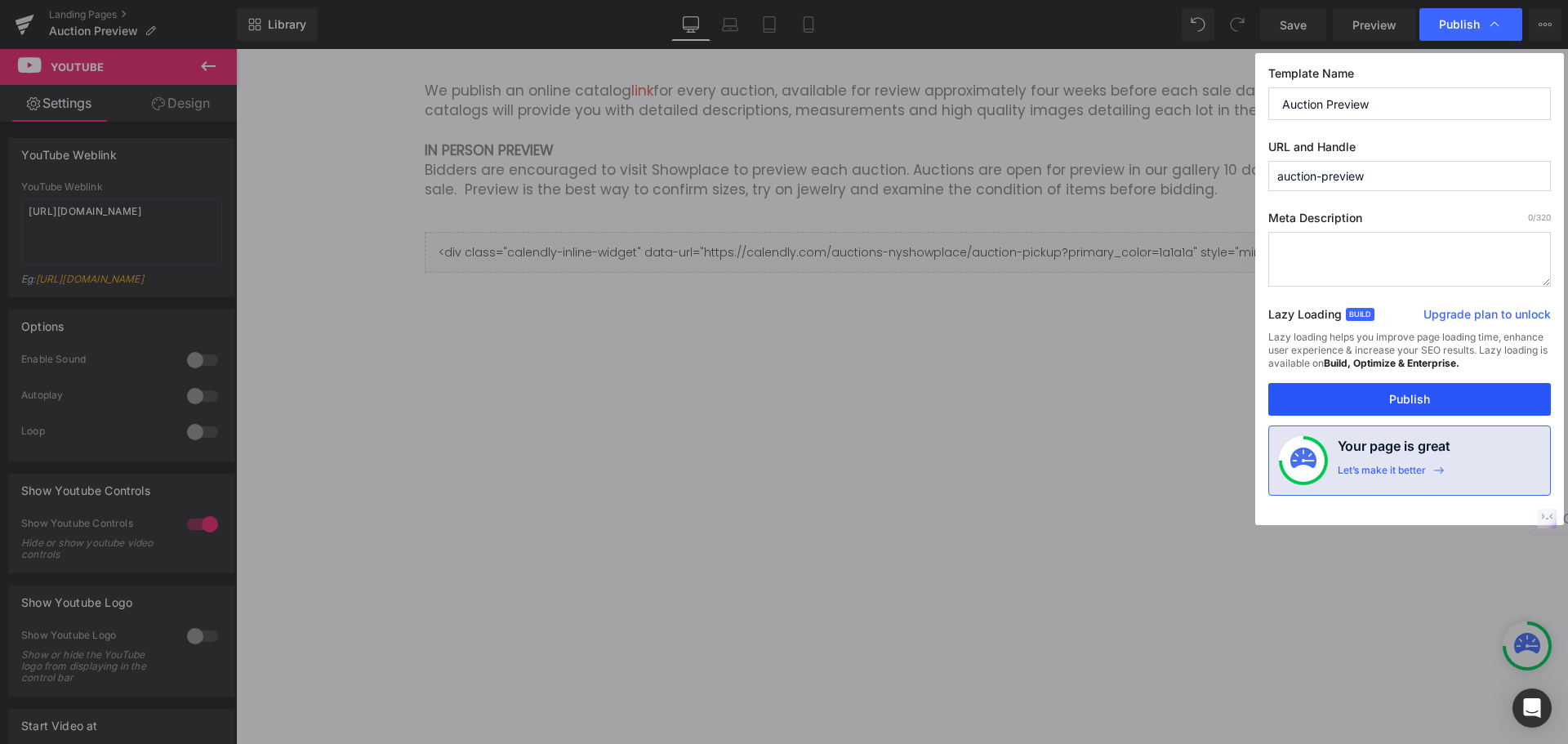
click at [1425, 392] on button "Publish" at bounding box center [1409, 400] width 283 height 33
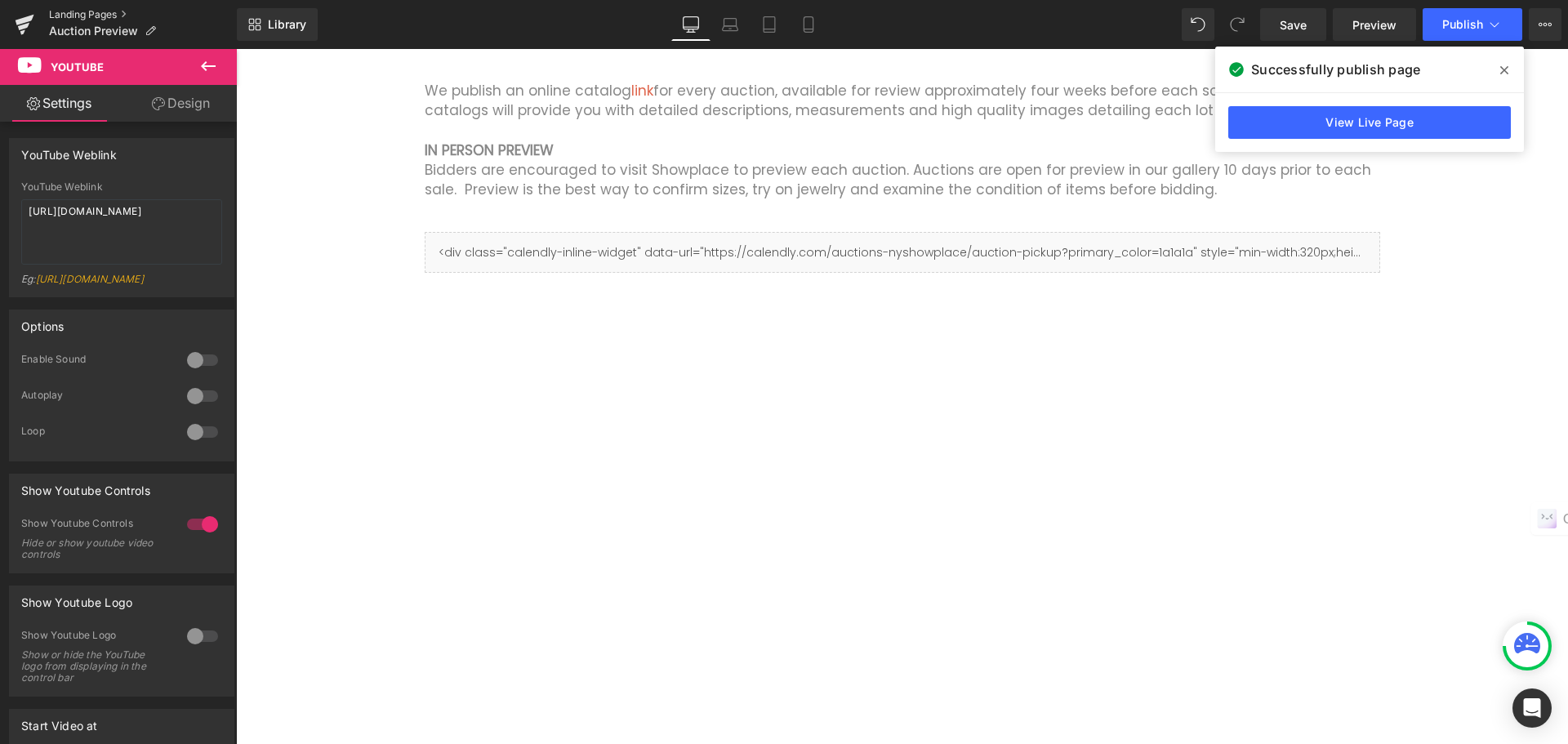
click at [100, 19] on link "Landing Pages" at bounding box center [143, 15] width 188 height 13
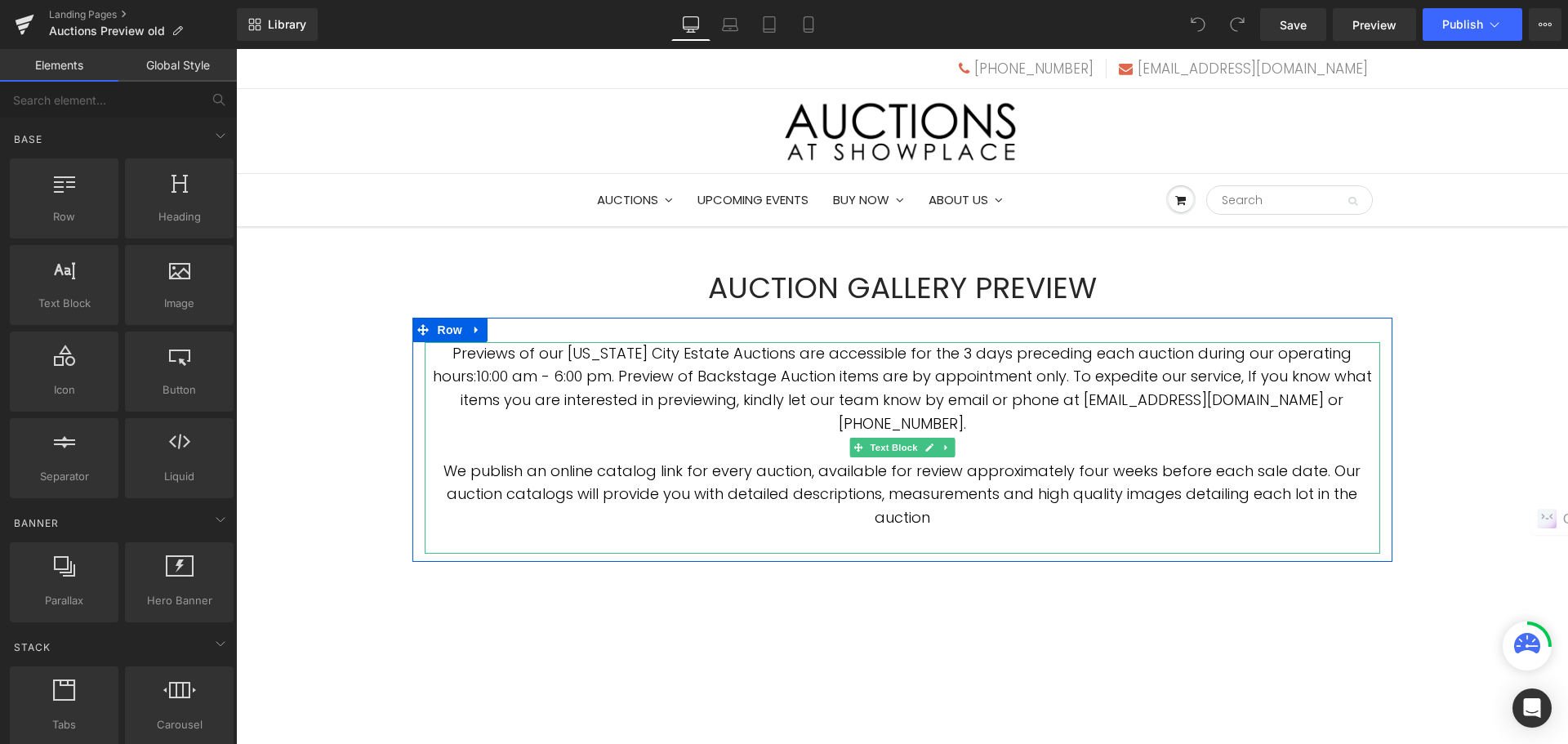
scroll to position [163, 0]
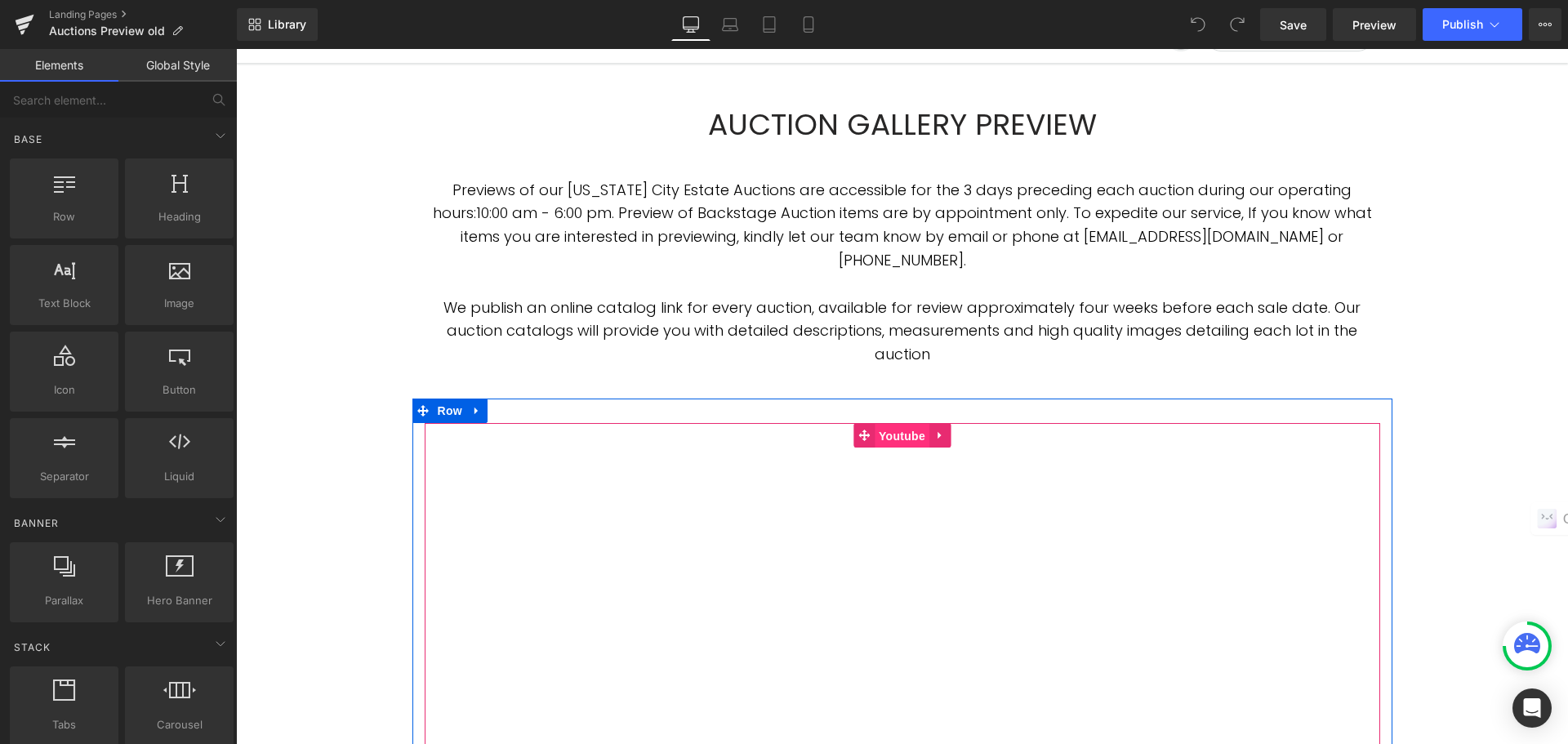
click at [897, 431] on span "Youtube" at bounding box center [902, 436] width 54 height 25
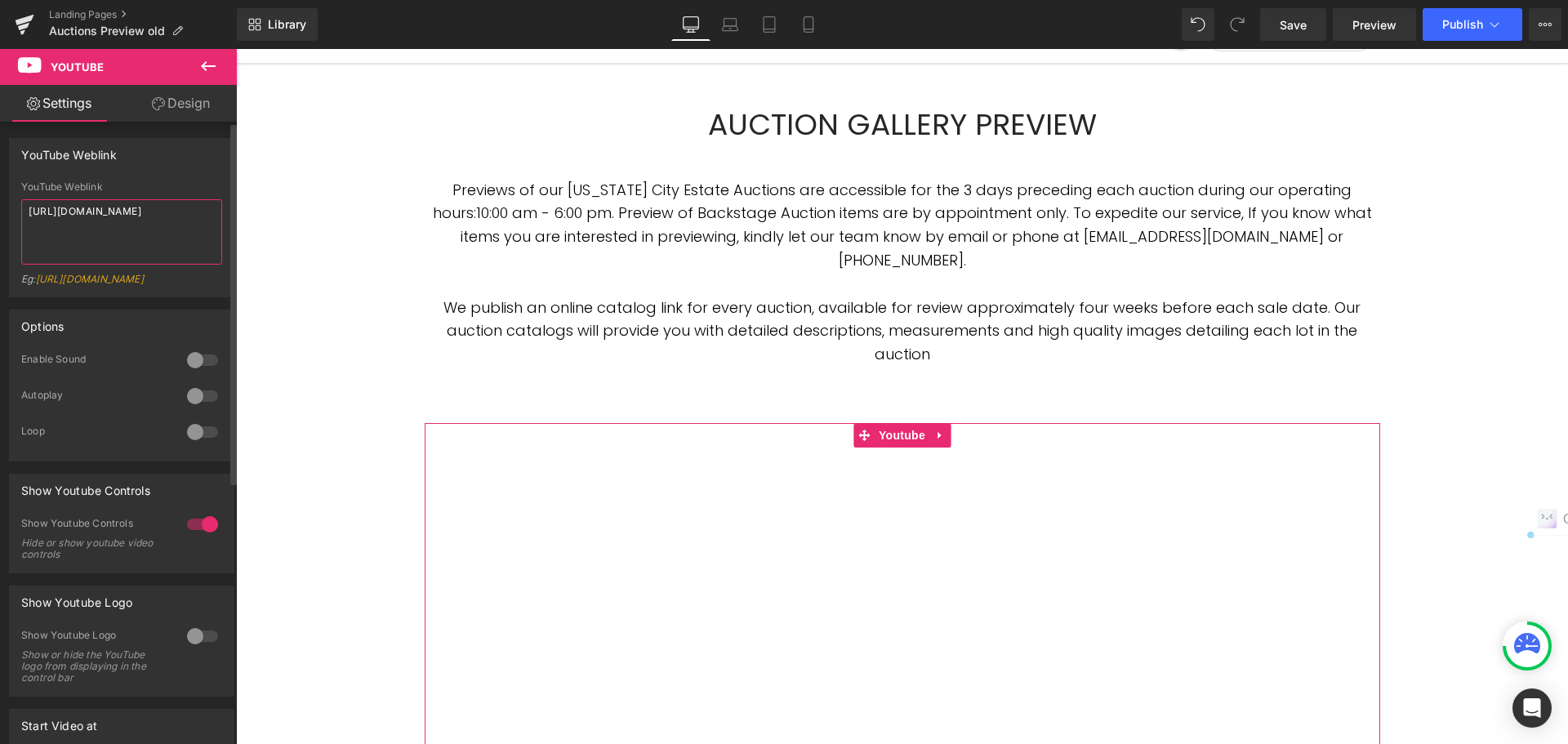
drag, startPoint x: 196, startPoint y: 210, endPoint x: 26, endPoint y: 210, distance: 170.0
click at [26, 210] on textarea "https://youtu.be/QodMqL-SKbE" at bounding box center [122, 232] width 201 height 65
paste textarea "0tcDj_MAlMk"
type textarea "https://youtu.be/0tcDj_MAlMk"
click at [1452, 25] on span "Publish" at bounding box center [1462, 25] width 41 height 13
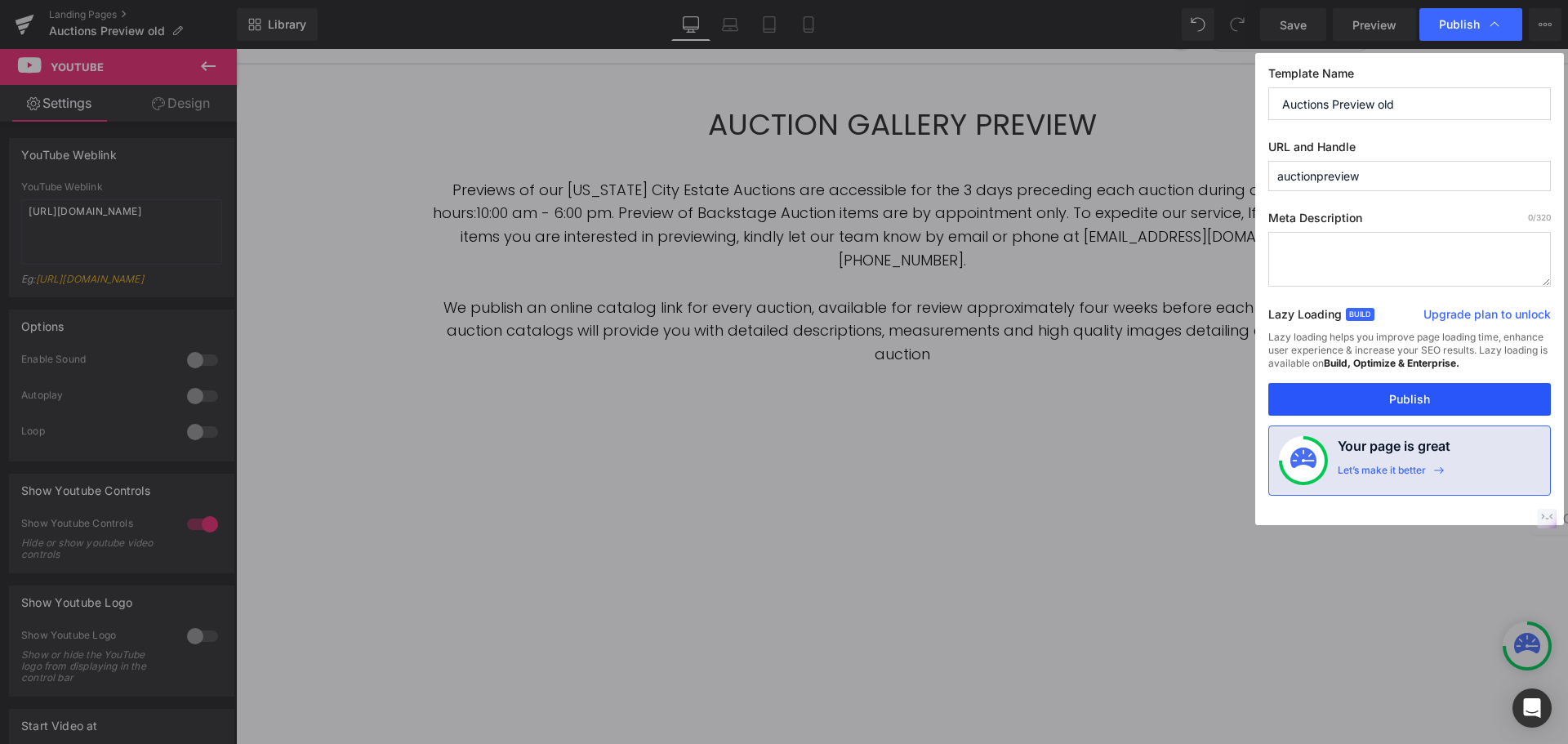
click at [1400, 400] on button "Publish" at bounding box center [1409, 400] width 283 height 33
